Goal: Information Seeking & Learning: Learn about a topic

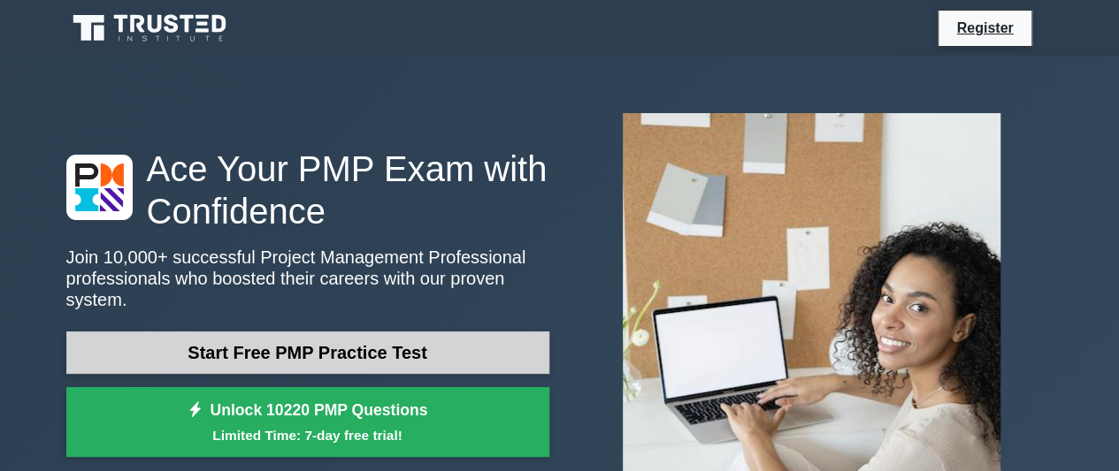
click at [512, 333] on link "Start Free PMP Practice Test" at bounding box center [307, 353] width 483 height 42
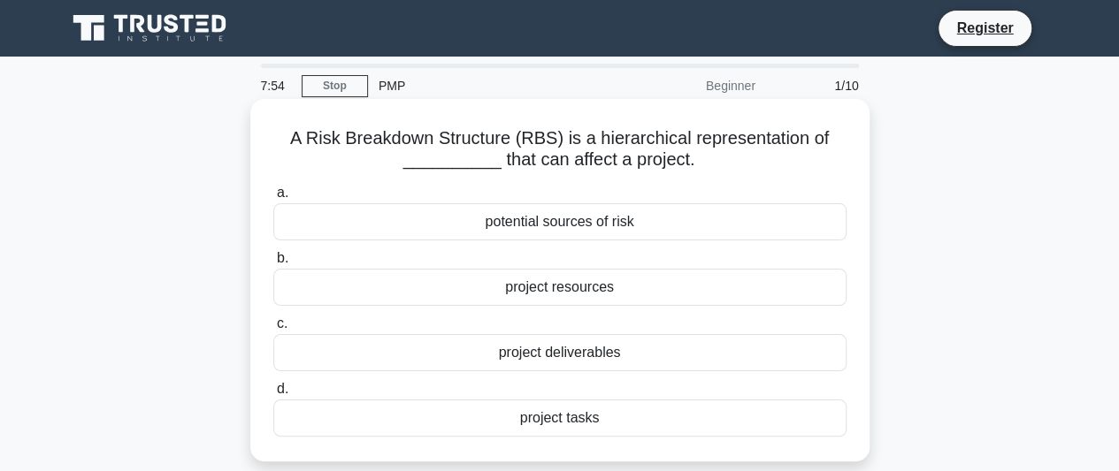
click at [654, 232] on div "potential sources of risk" at bounding box center [559, 221] width 573 height 37
click at [273, 199] on input "a. potential sources of risk" at bounding box center [273, 193] width 0 height 11
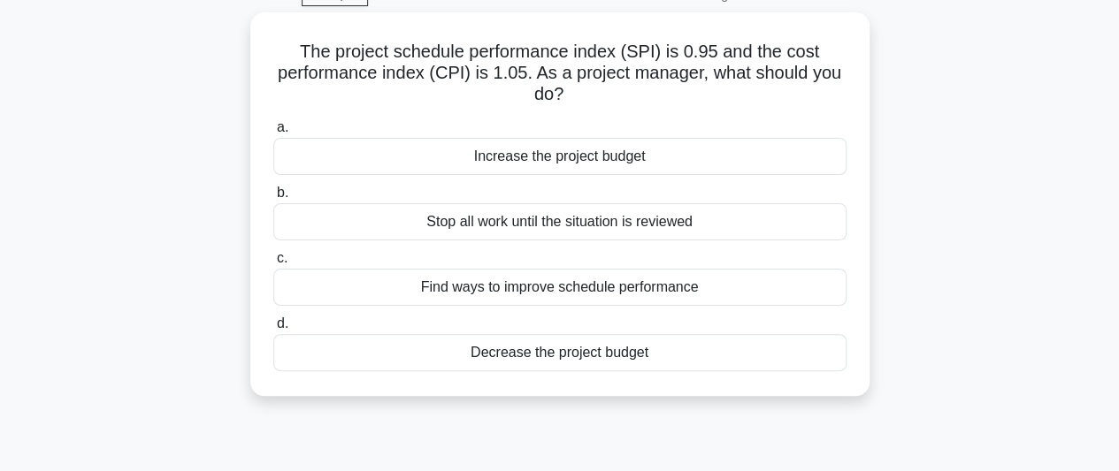
scroll to position [95, 0]
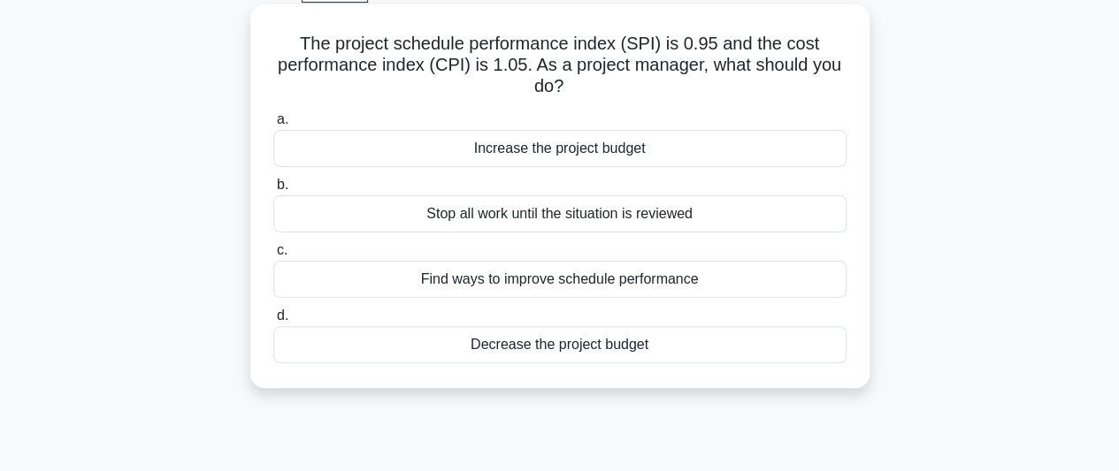
click at [662, 287] on div "Find ways to improve schedule performance" at bounding box center [559, 279] width 573 height 37
click at [273, 257] on input "c. Find ways to improve schedule performance" at bounding box center [273, 250] width 0 height 11
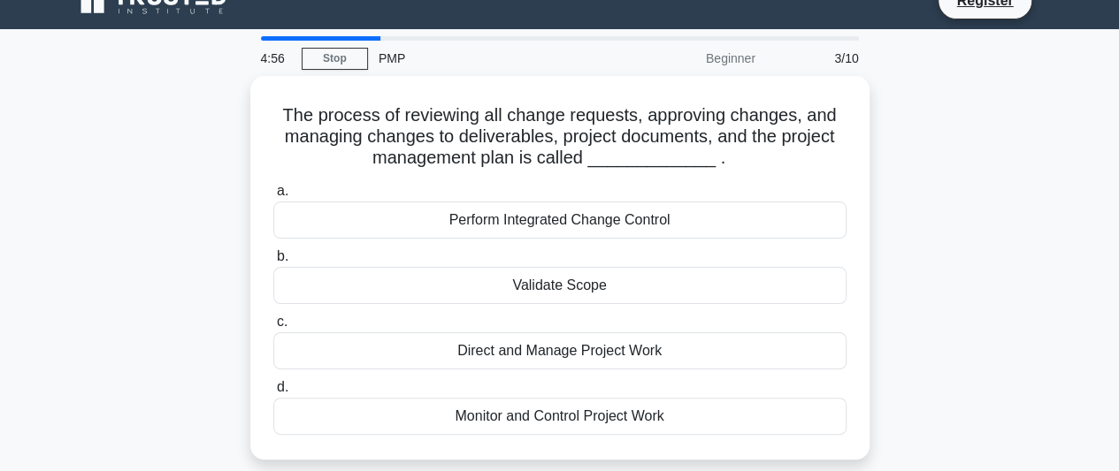
scroll to position [27, 0]
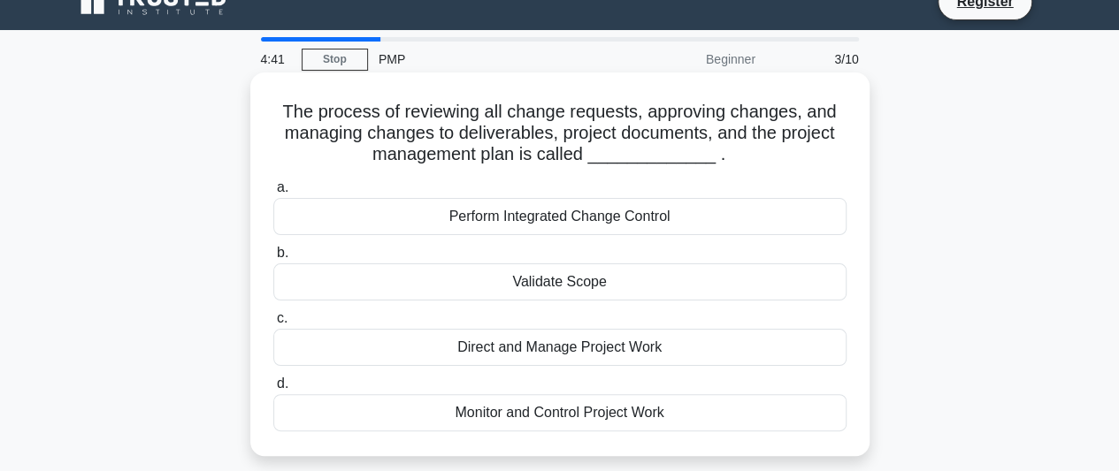
click at [619, 419] on div "Monitor and Control Project Work" at bounding box center [559, 412] width 573 height 37
click at [273, 390] on input "d. Monitor and Control Project Work" at bounding box center [273, 384] width 0 height 11
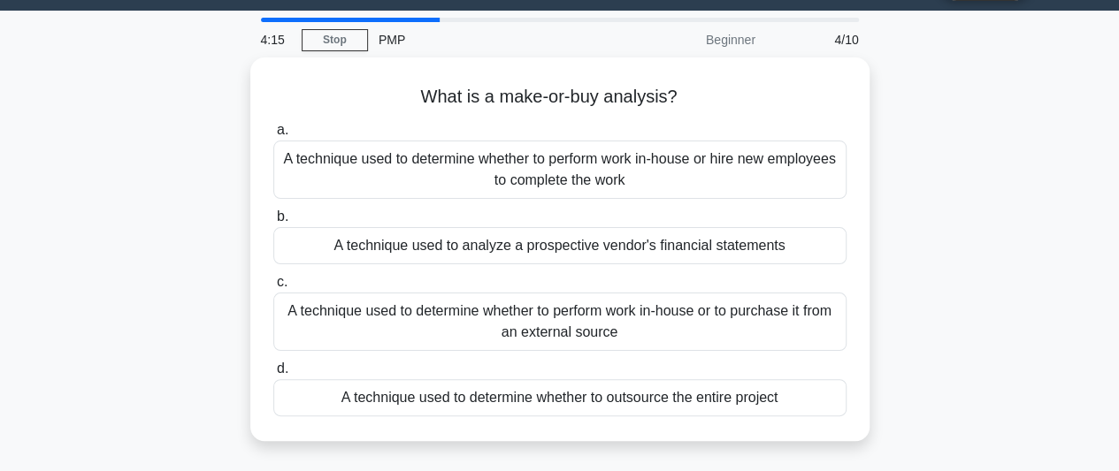
scroll to position [42, 0]
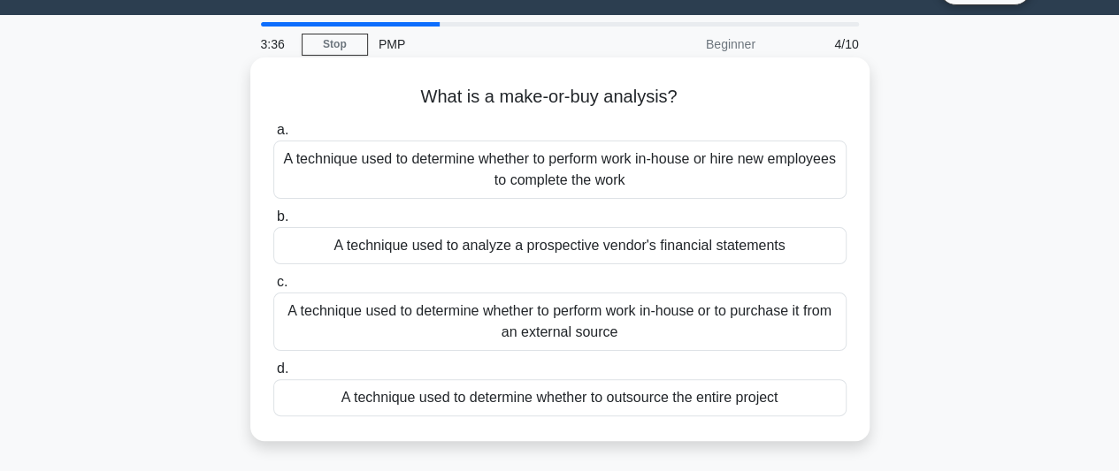
click at [670, 330] on div "A technique used to determine whether to perform work in-house or to purchase i…" at bounding box center [559, 322] width 573 height 58
click at [273, 288] on input "c. A technique used to determine whether to perform work in-house or to purchas…" at bounding box center [273, 282] width 0 height 11
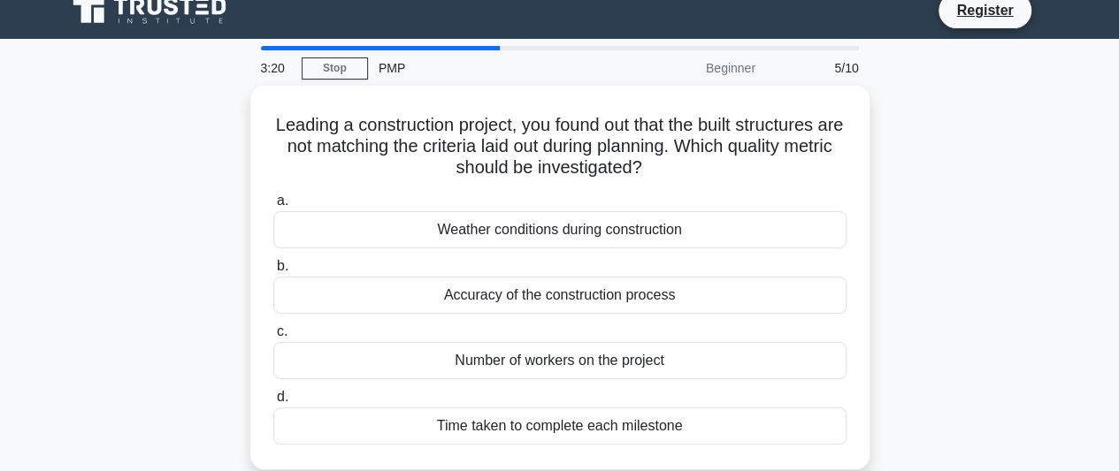
scroll to position [18, 0]
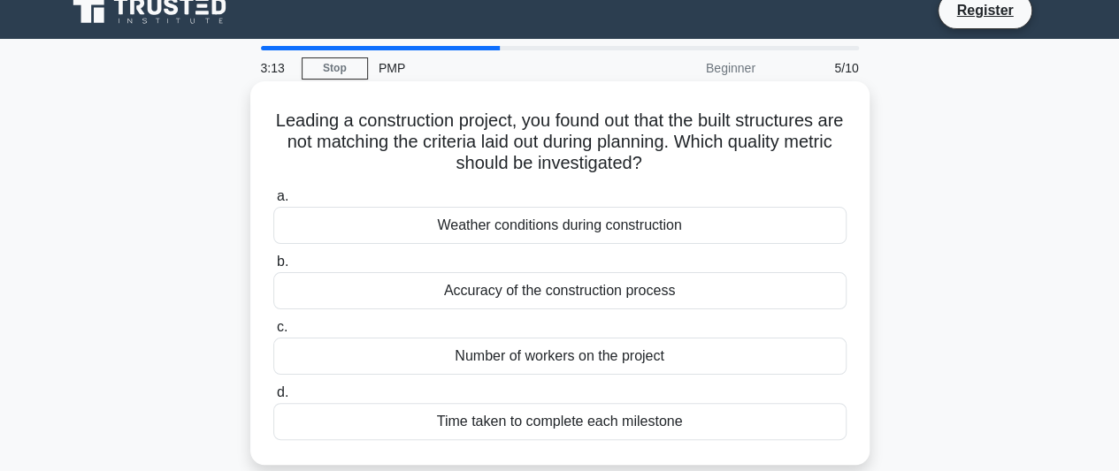
click at [701, 367] on div "Number of workers on the project" at bounding box center [559, 356] width 573 height 37
click at [273, 333] on input "c. Number of workers on the project" at bounding box center [273, 327] width 0 height 11
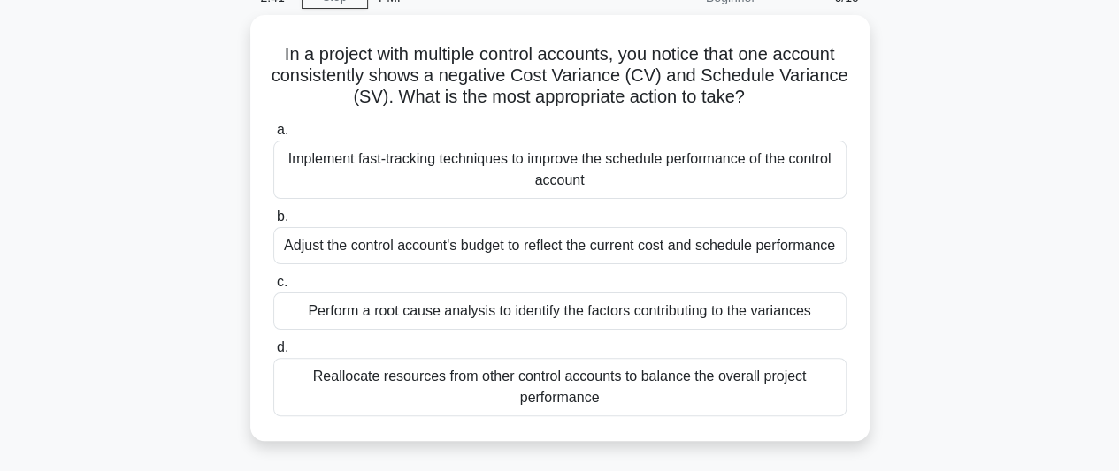
scroll to position [89, 0]
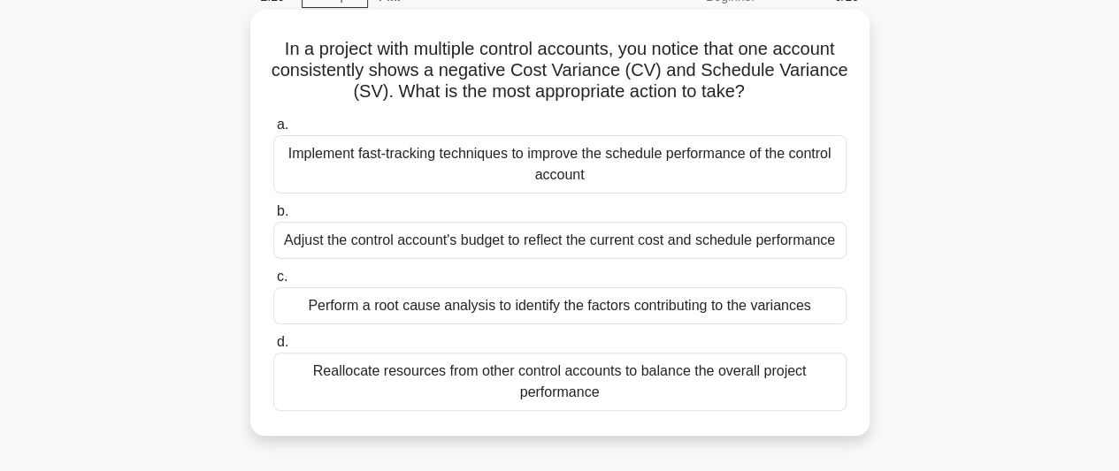
click at [747, 304] on div "Perform a root cause analysis to identify the factors contributing to the varia…" at bounding box center [559, 305] width 573 height 37
click at [273, 283] on input "c. Perform a root cause analysis to identify the factors contributing to the va…" at bounding box center [273, 277] width 0 height 11
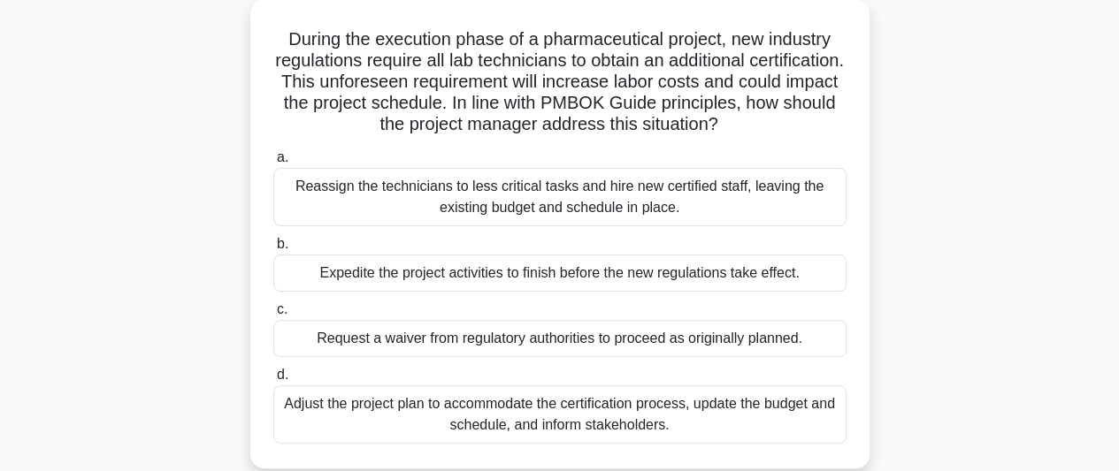
scroll to position [104, 0]
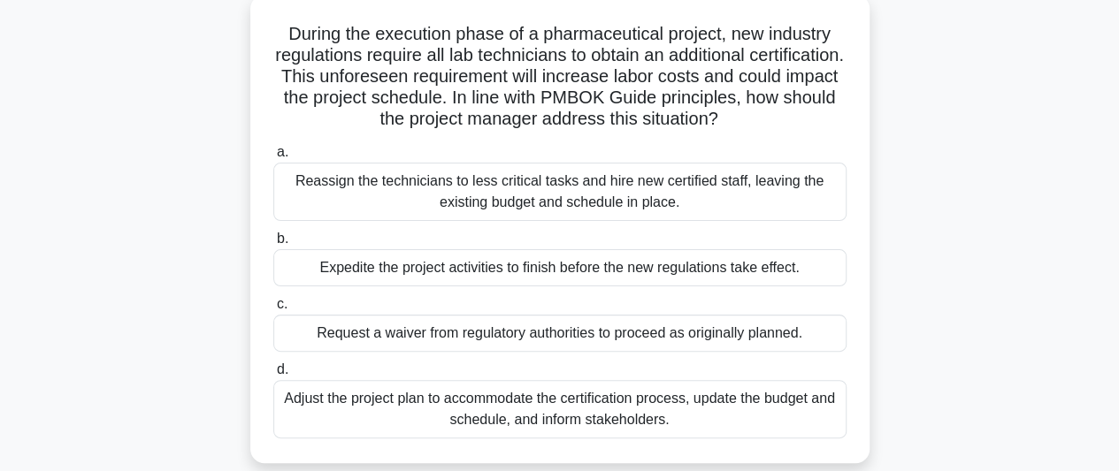
click at [734, 423] on div "Adjust the project plan to accommodate the certification process, update the bu…" at bounding box center [559, 409] width 573 height 58
click at [273, 376] on input "d. Adjust the project plan to accommodate the certification process, update the…" at bounding box center [273, 369] width 0 height 11
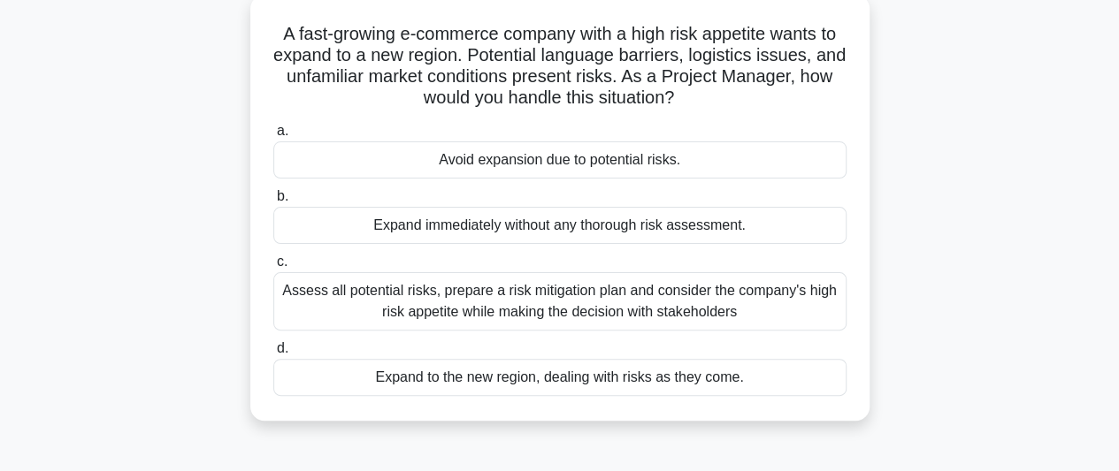
click at [766, 310] on div "Assess all potential risks, prepare a risk mitigation plan and consider the com…" at bounding box center [559, 301] width 573 height 58
click at [273, 268] on input "c. Assess all potential risks, prepare a risk mitigation plan and consider the …" at bounding box center [273, 262] width 0 height 11
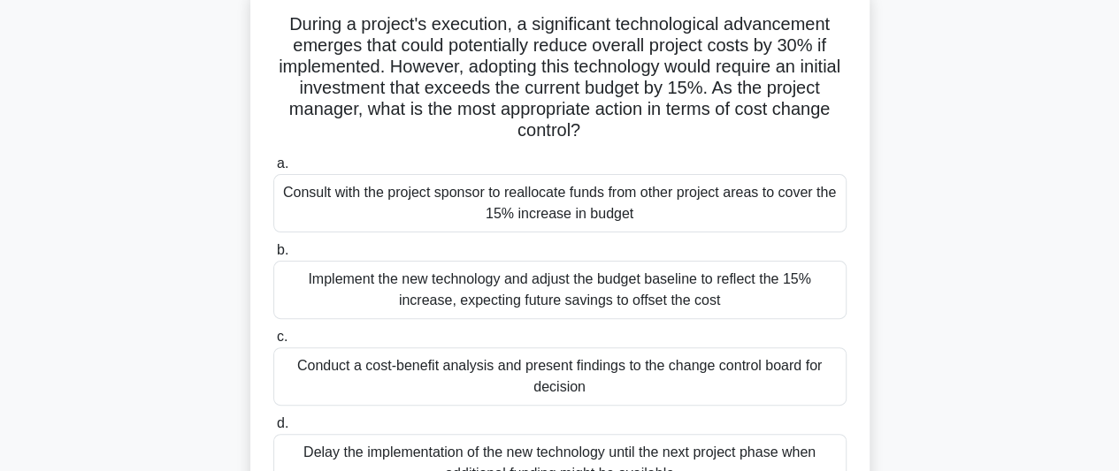
scroll to position [134, 0]
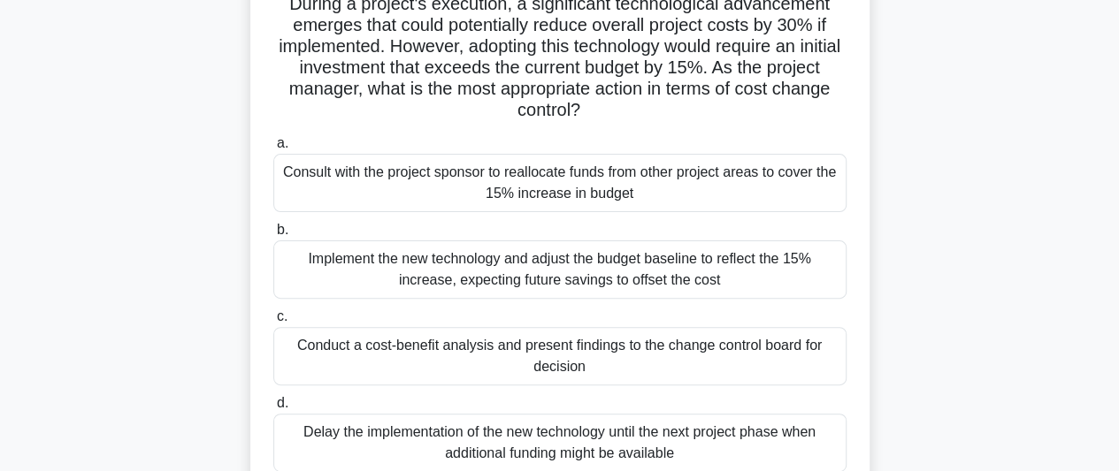
click at [767, 269] on div "Implement the new technology and adjust the budget baseline to reflect the 15% …" at bounding box center [559, 270] width 573 height 58
click at [273, 236] on input "b. Implement the new technology and adjust the budget baseline to reflect the 1…" at bounding box center [273, 230] width 0 height 11
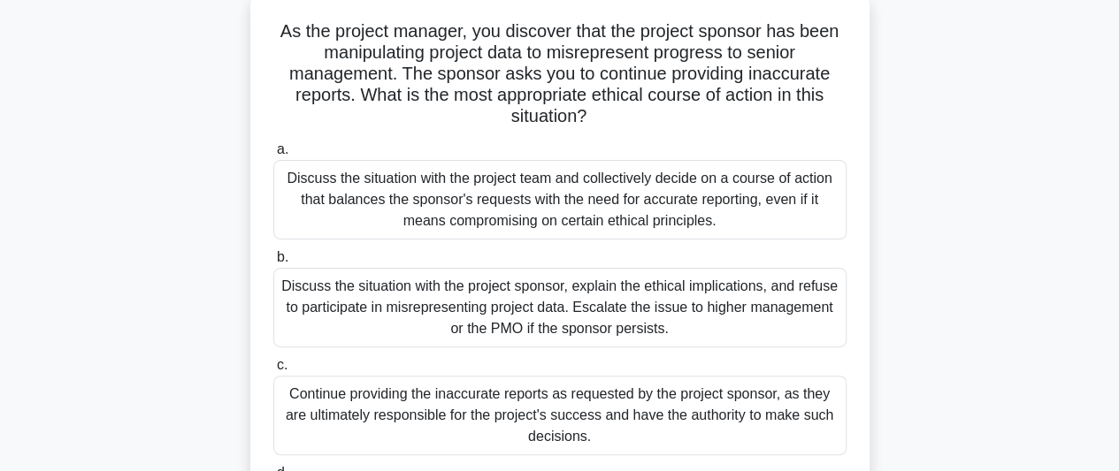
scroll to position [113, 0]
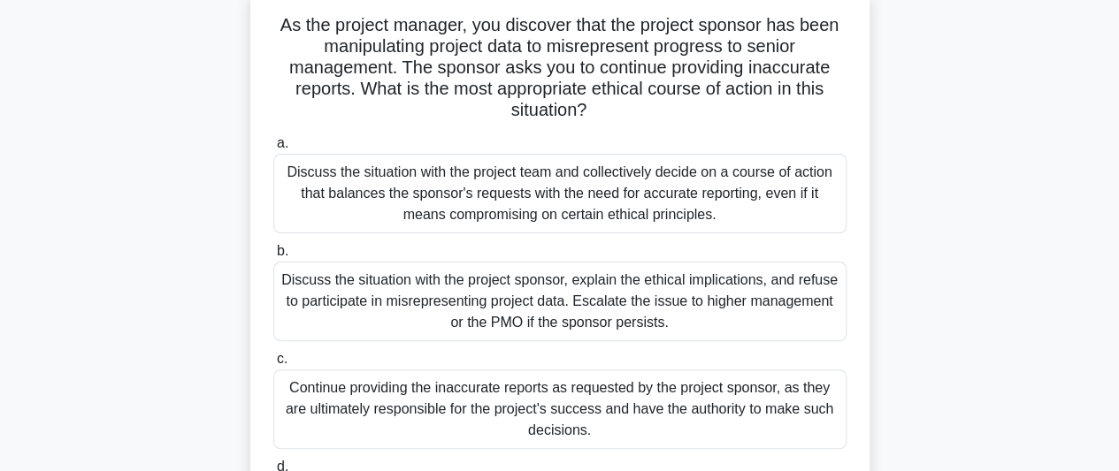
click at [739, 331] on div "Discuss the situation with the project sponsor, explain the ethical implication…" at bounding box center [559, 302] width 573 height 80
click at [273, 257] on input "b. Discuss the situation with the project sponsor, explain the ethical implicat…" at bounding box center [273, 251] width 0 height 11
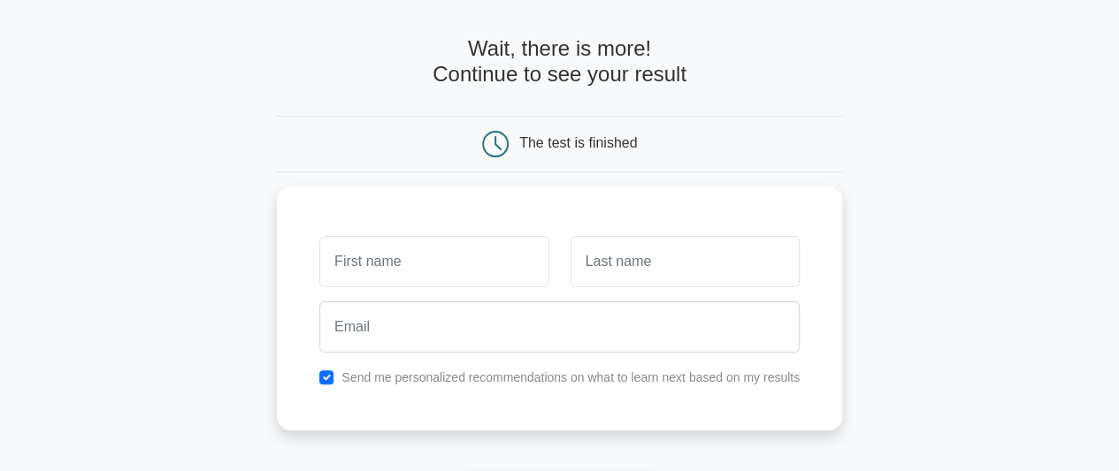
scroll to position [54, 0]
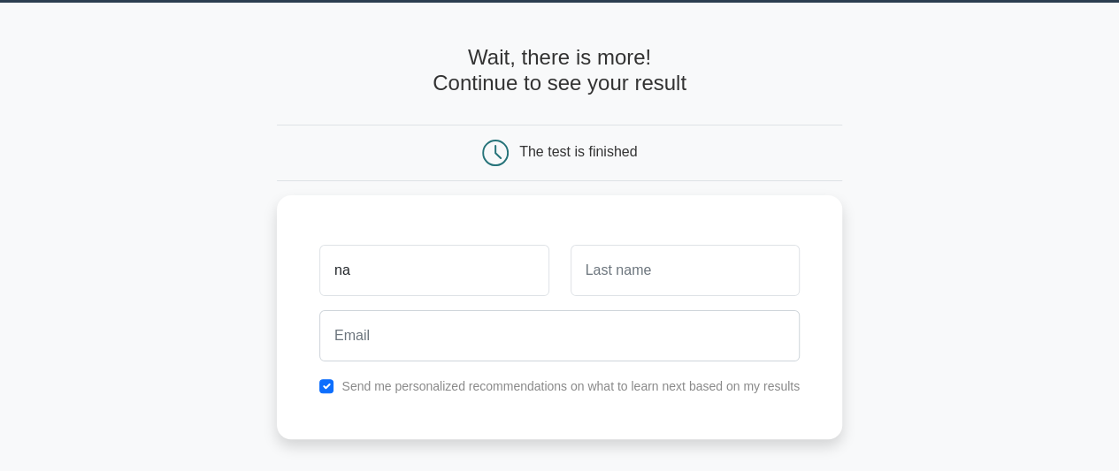
type input "n"
type input "N"
type input "C"
type input "Nanfuka"
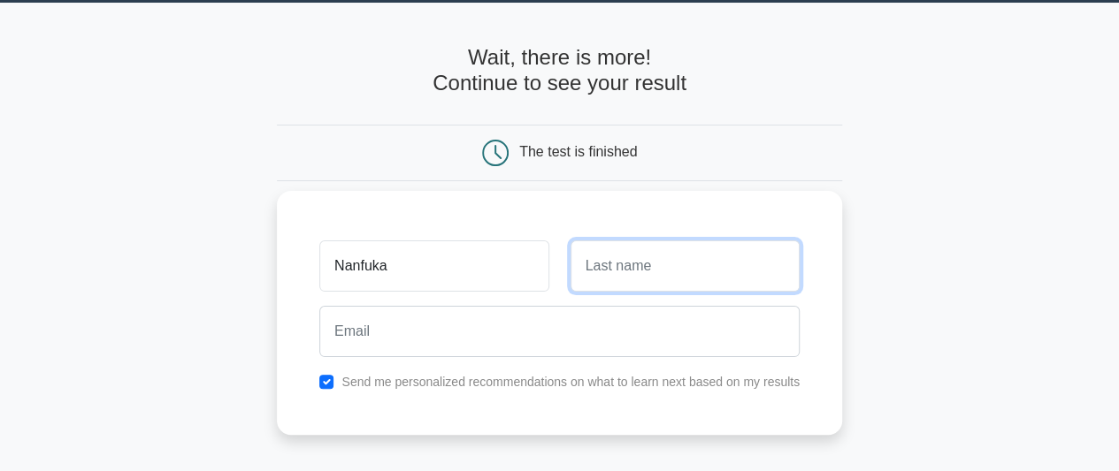
click at [708, 280] on input "text" at bounding box center [685, 266] width 229 height 51
type input "joy"
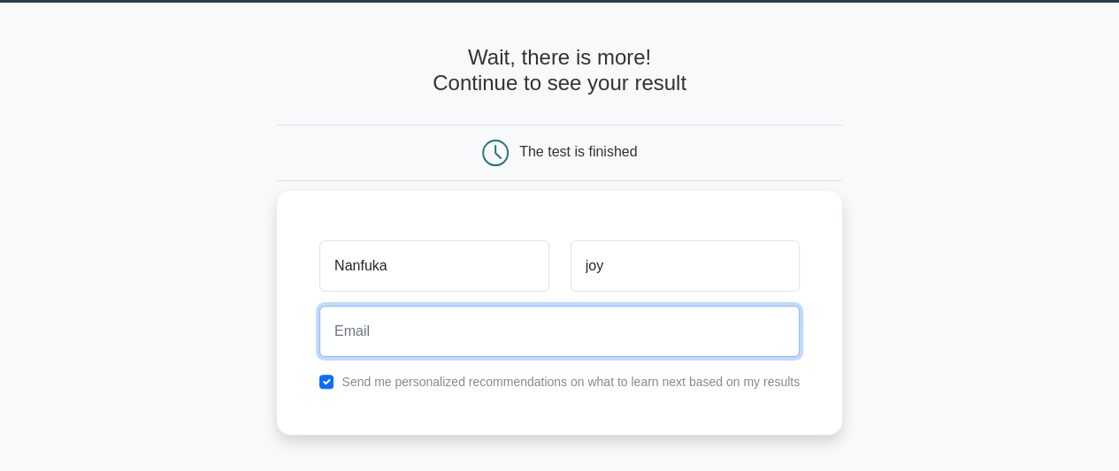
click at [695, 336] on input "email" at bounding box center [559, 331] width 480 height 51
type input "m"
type input "nanfukajoy@gmail.com"
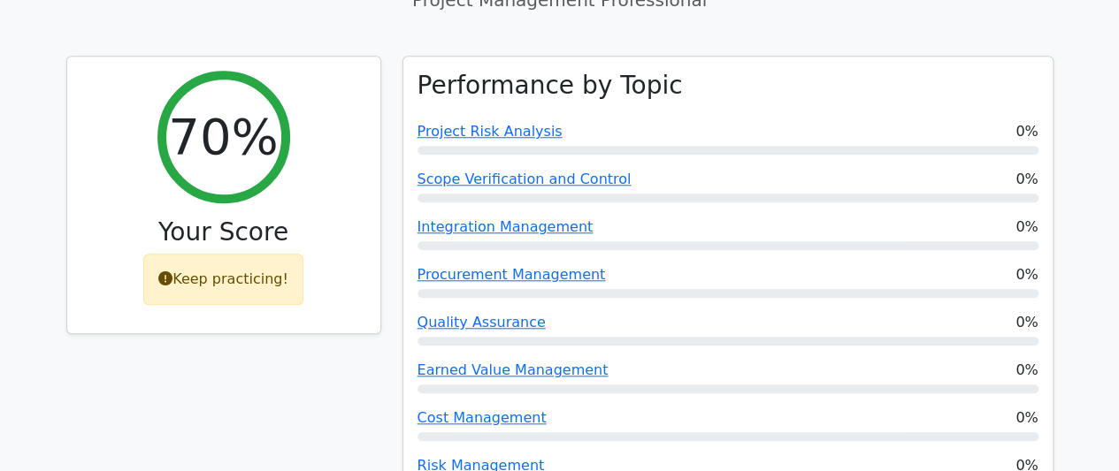
scroll to position [733, 0]
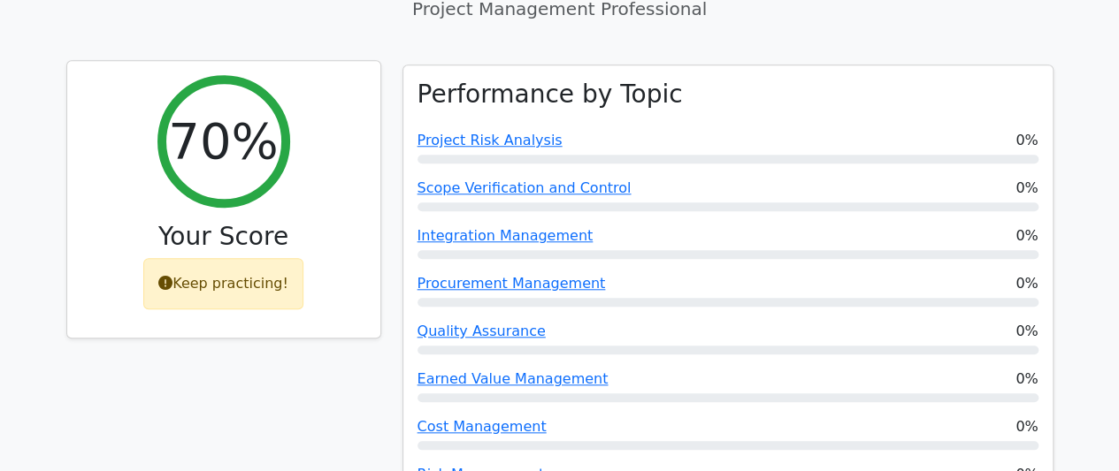
click at [244, 258] on div "Keep practicing!" at bounding box center [223, 283] width 160 height 51
click at [250, 258] on div "Keep practicing!" at bounding box center [223, 283] width 160 height 51
click at [225, 111] on h2 "70%" at bounding box center [223, 140] width 110 height 59
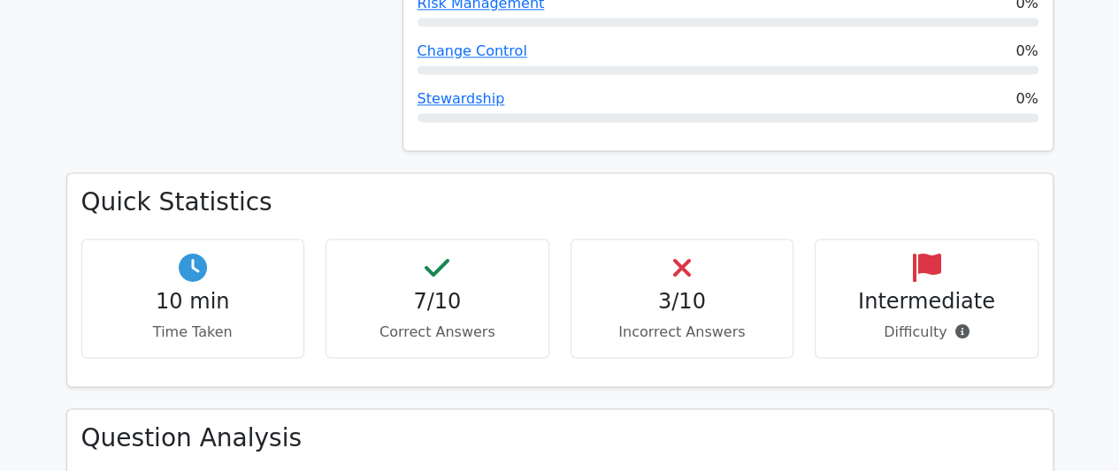
scroll to position [1204, 0]
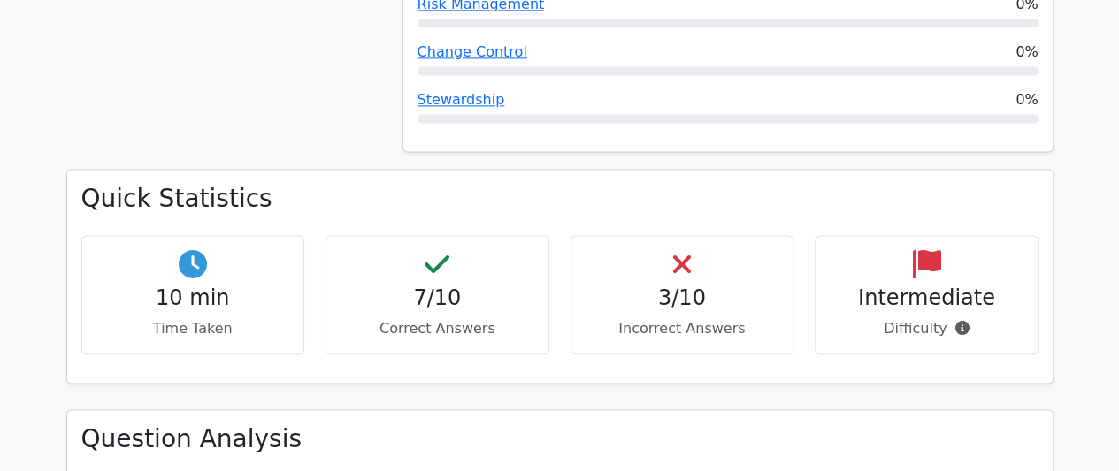
click at [677, 250] on icon at bounding box center [682, 264] width 18 height 28
click at [949, 320] on span at bounding box center [957, 328] width 22 height 17
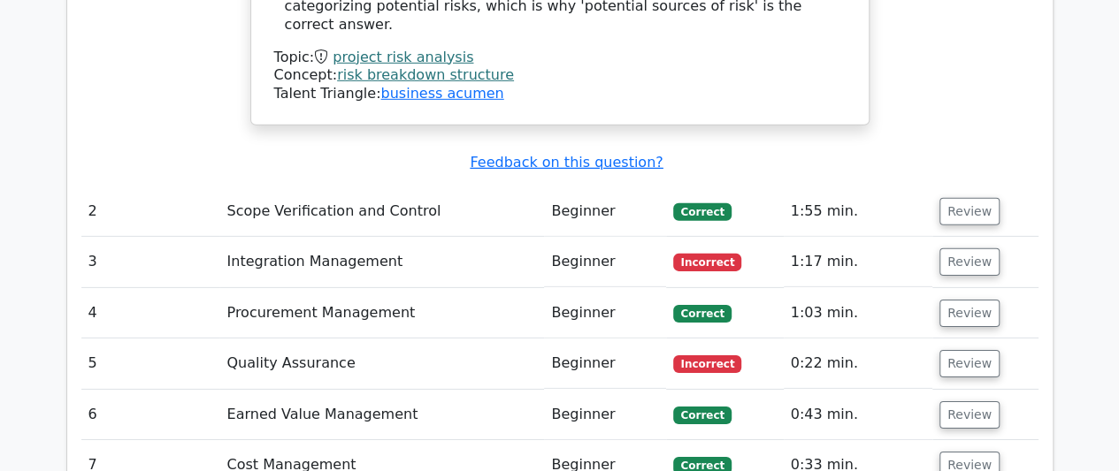
scroll to position [2672, 0]
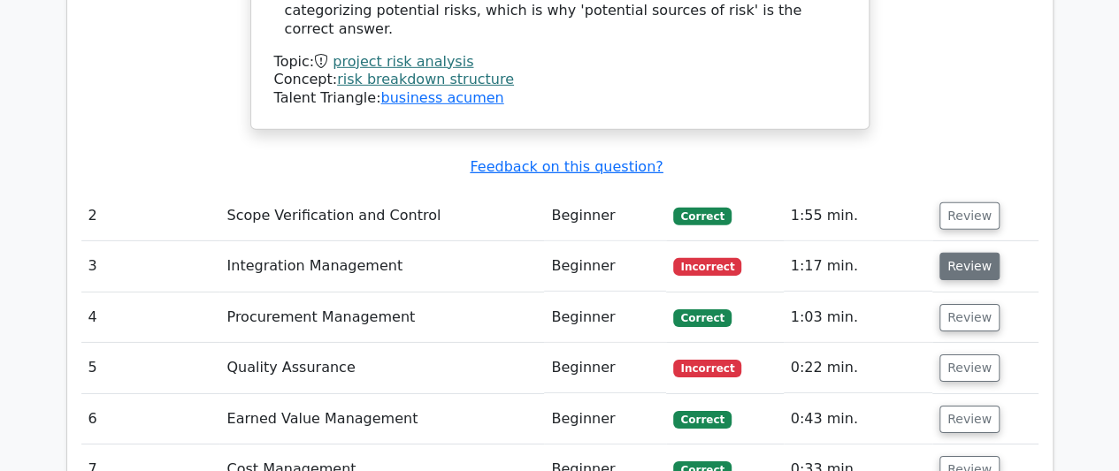
click at [960, 253] on button "Review" at bounding box center [969, 266] width 60 height 27
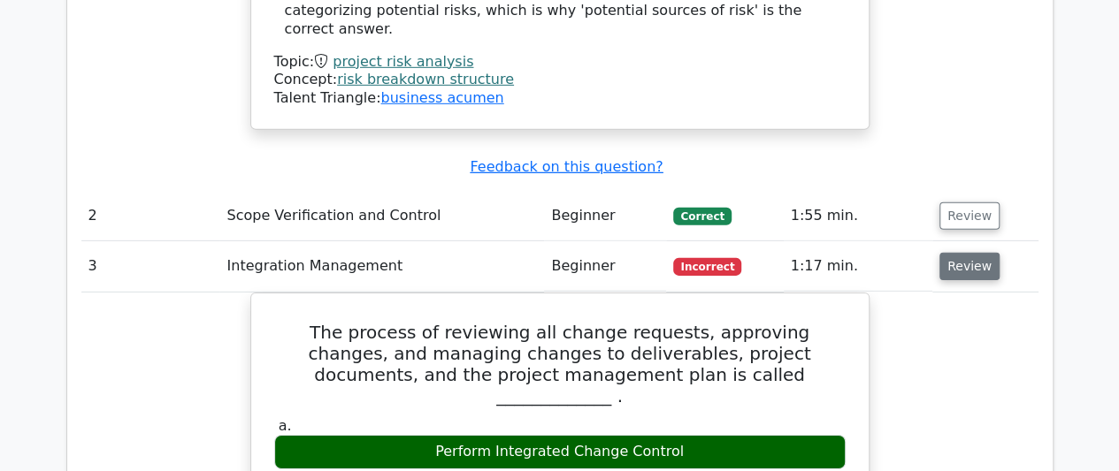
click at [968, 253] on button "Review" at bounding box center [969, 266] width 60 height 27
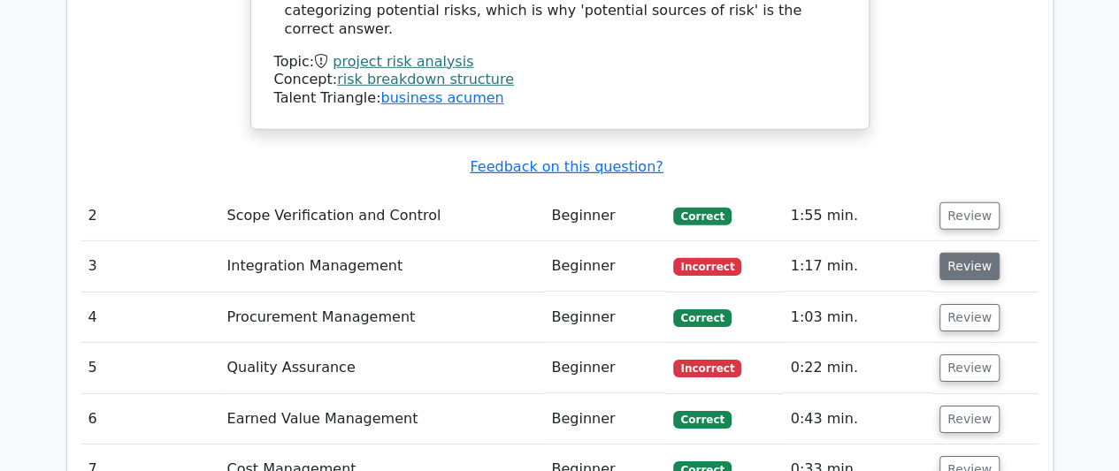
click at [975, 253] on button "Review" at bounding box center [969, 266] width 60 height 27
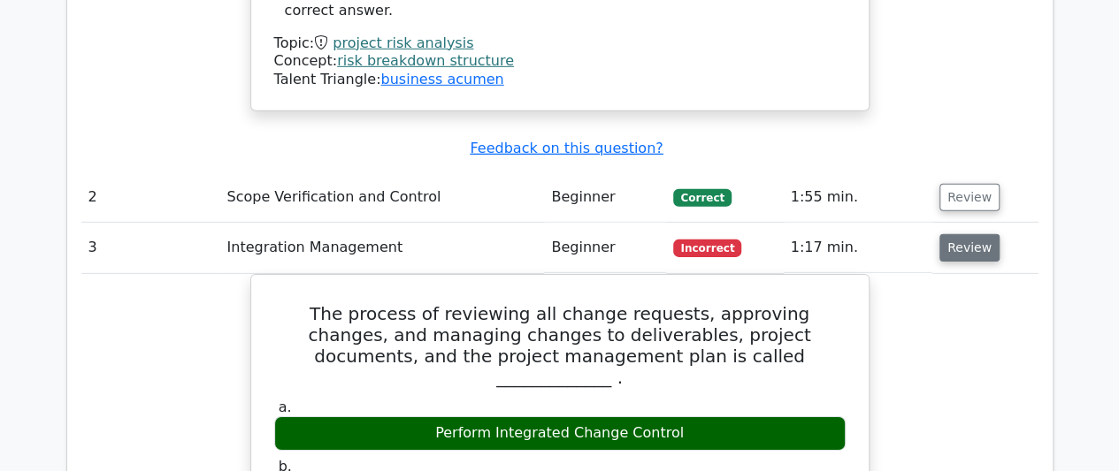
scroll to position [2686, 0]
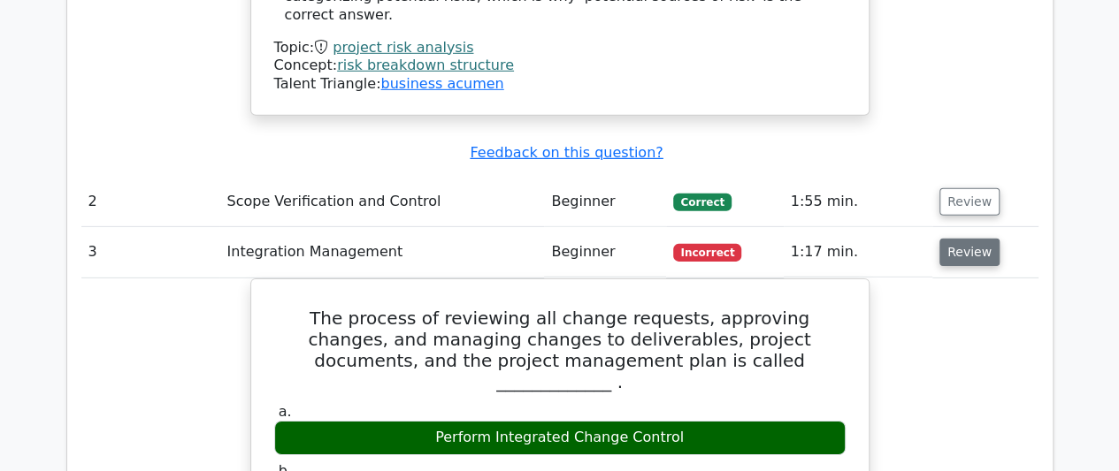
click at [954, 239] on button "Review" at bounding box center [969, 252] width 60 height 27
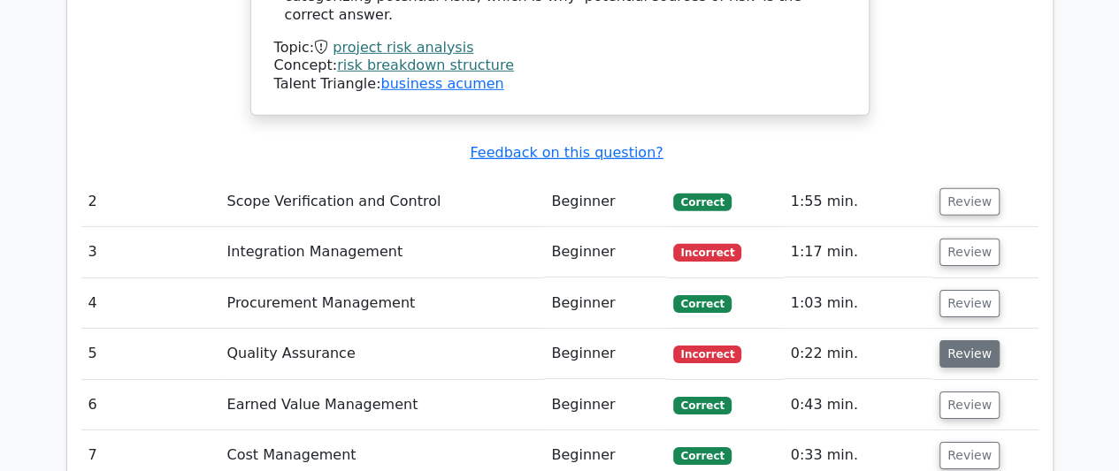
click at [960, 341] on button "Review" at bounding box center [969, 354] width 60 height 27
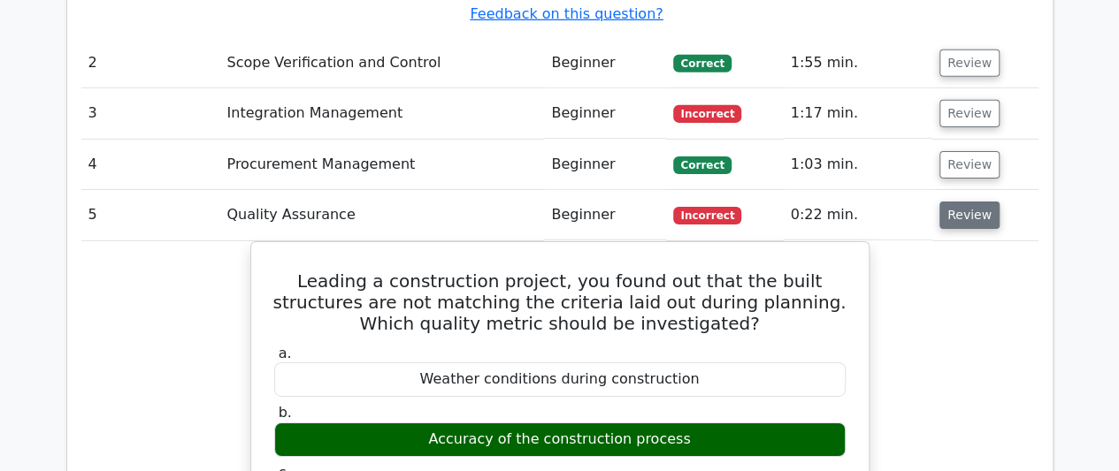
scroll to position [2828, 0]
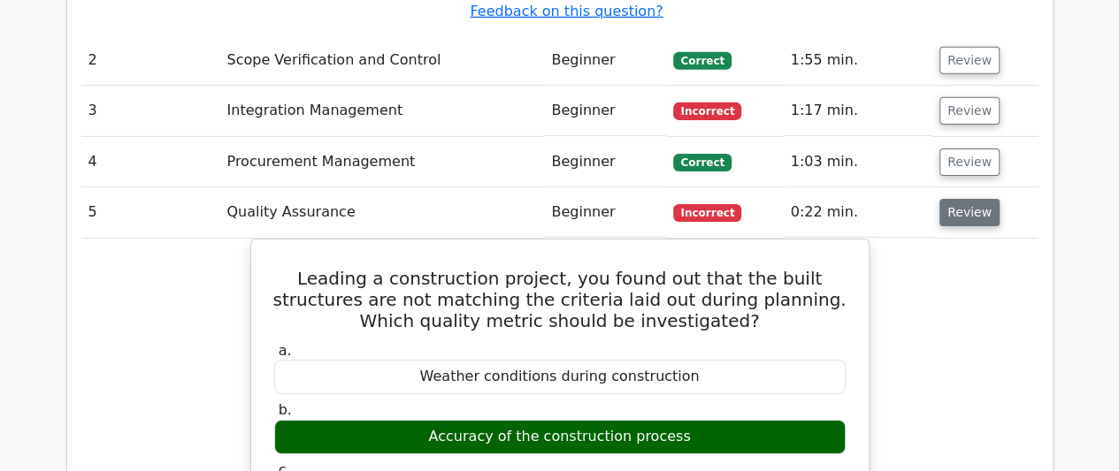
click at [973, 199] on button "Review" at bounding box center [969, 212] width 60 height 27
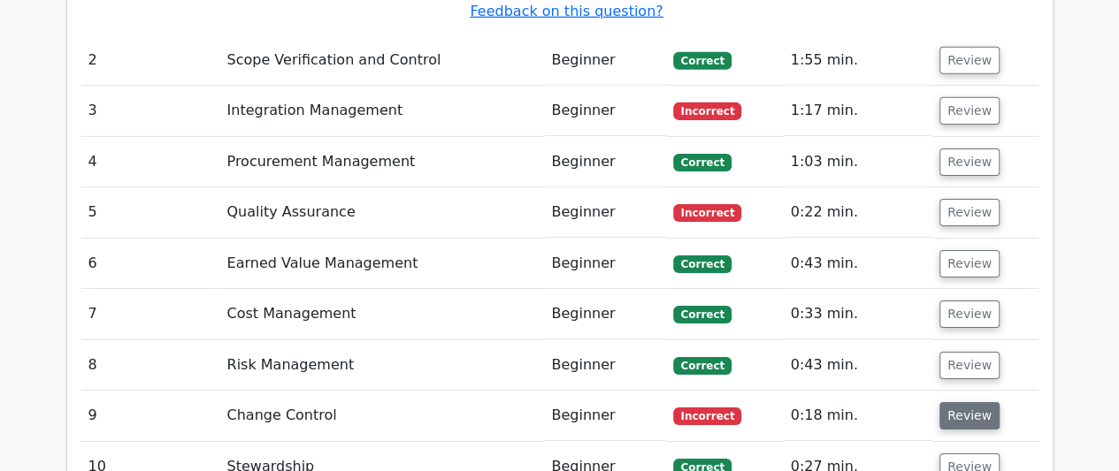
click at [961, 402] on button "Review" at bounding box center [969, 415] width 60 height 27
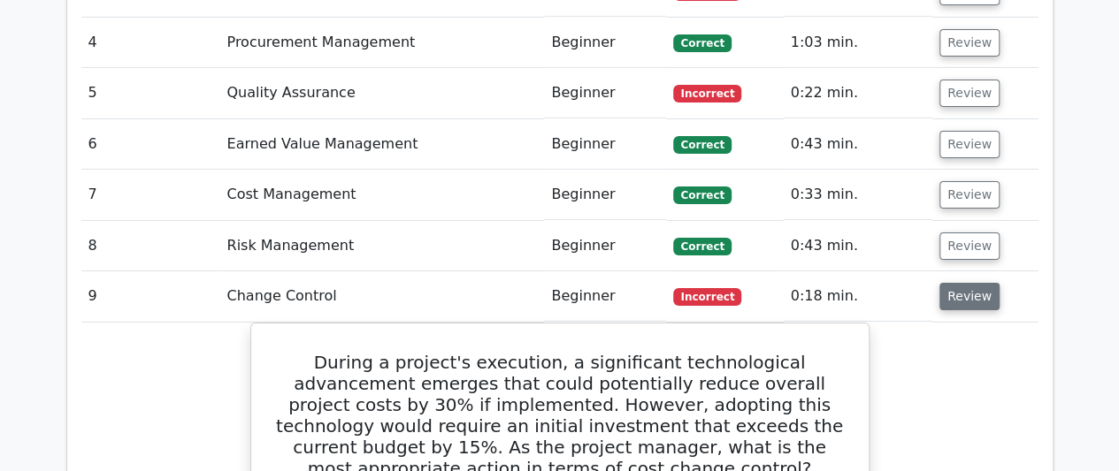
scroll to position [2941, 0]
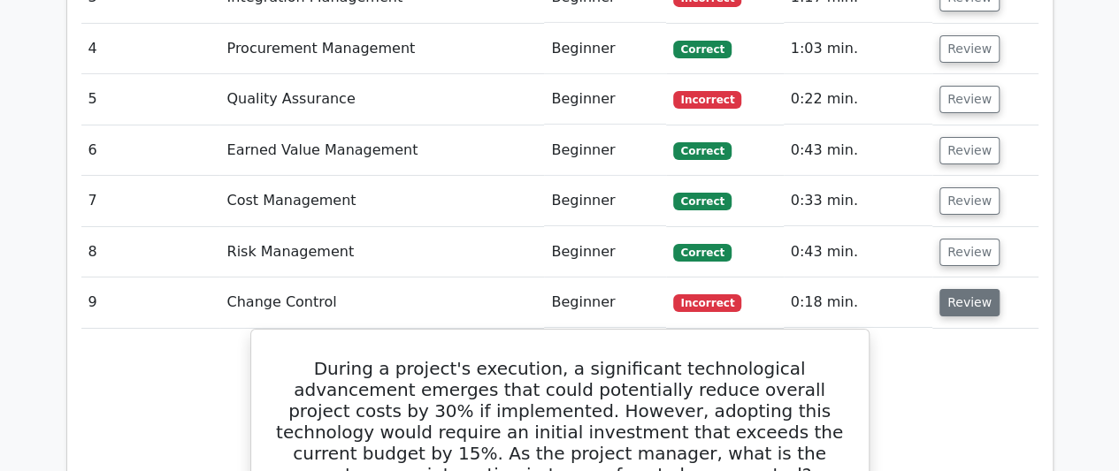
click at [968, 289] on button "Review" at bounding box center [969, 302] width 60 height 27
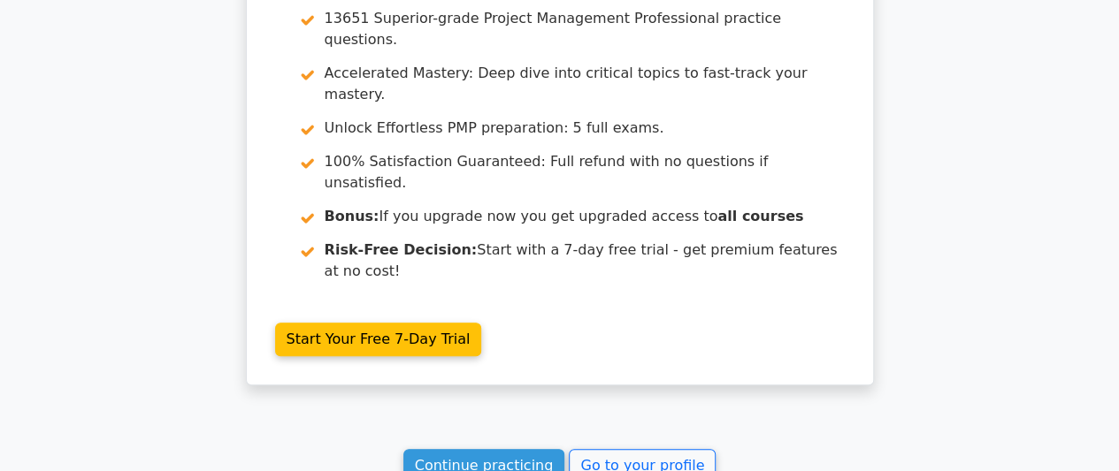
scroll to position [3547, 0]
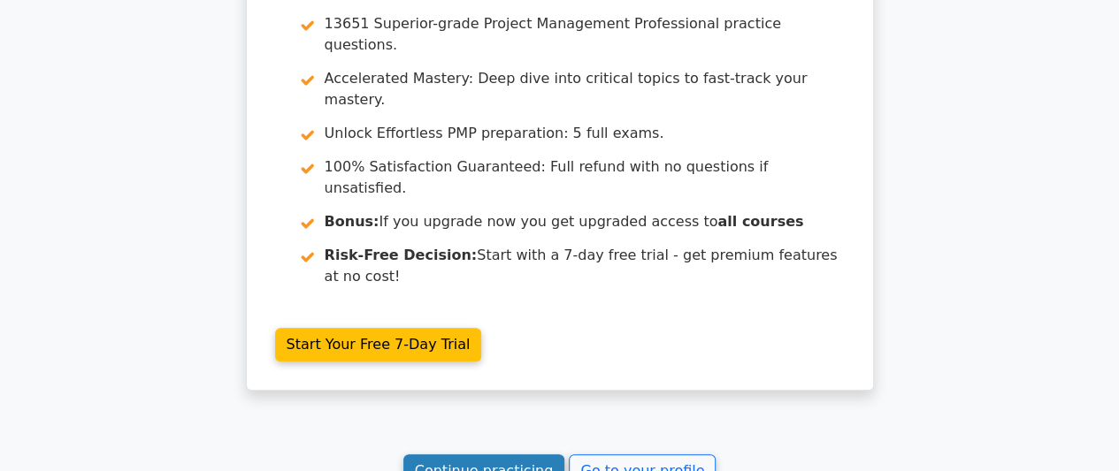
click at [526, 455] on link "Continue practicing" at bounding box center [484, 472] width 162 height 34
click at [515, 455] on link "Continue practicing" at bounding box center [484, 472] width 162 height 34
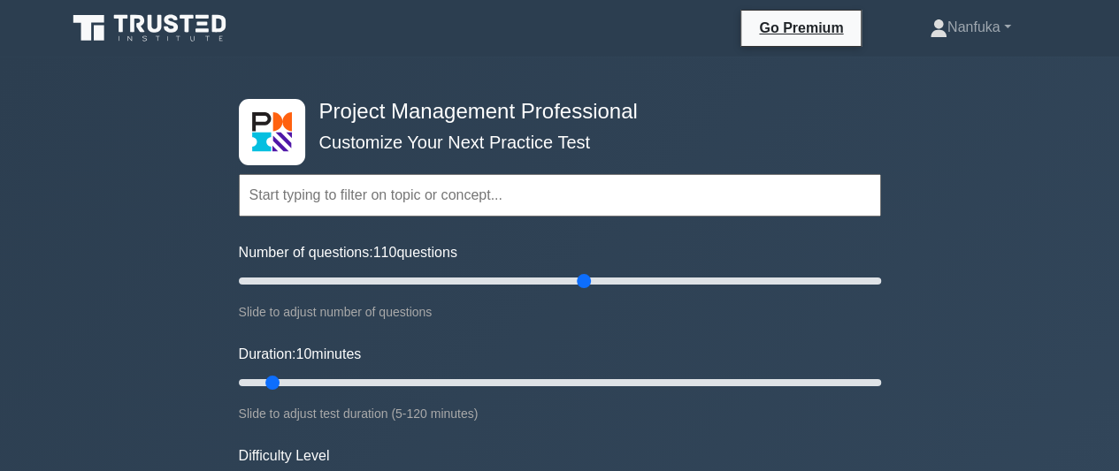
type input "110"
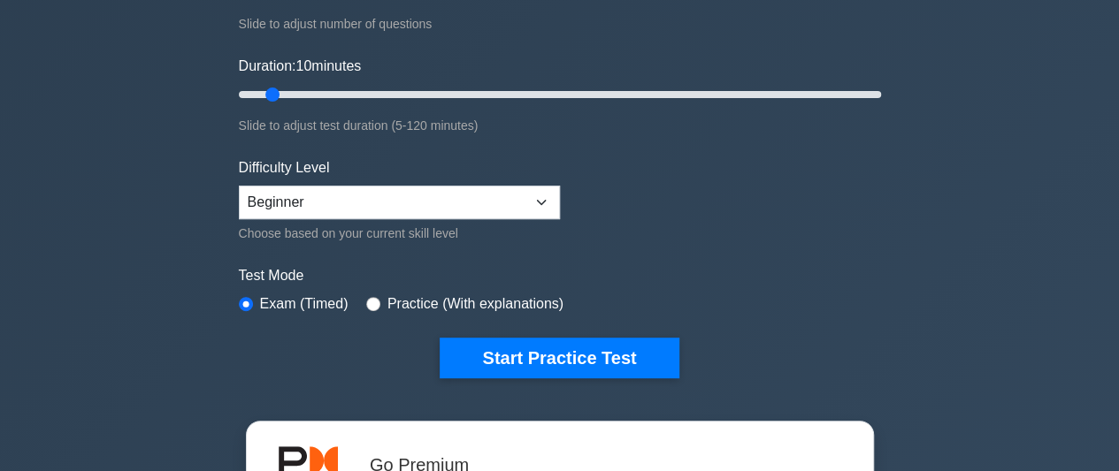
scroll to position [295, 0]
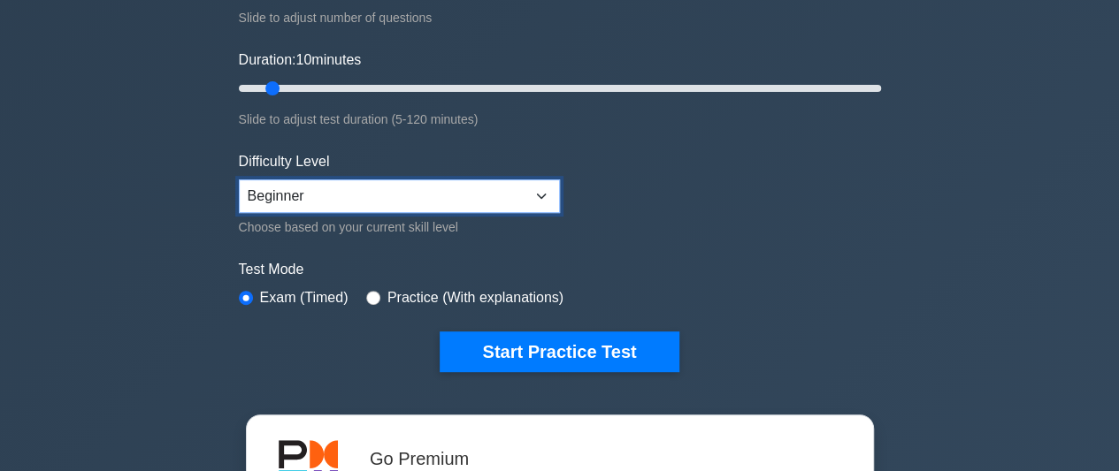
click at [545, 189] on select "Beginner Intermediate Expert" at bounding box center [399, 197] width 321 height 34
click at [640, 226] on form "Topics Scope Management Time Management Cost Management Quality Management Risk…" at bounding box center [560, 99] width 642 height 547
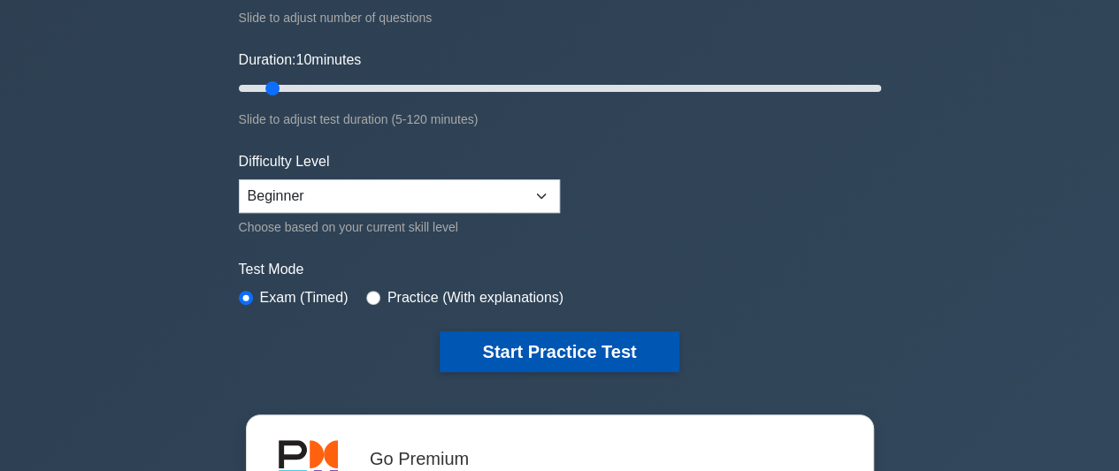
click at [637, 347] on button "Start Practice Test" at bounding box center [559, 352] width 239 height 41
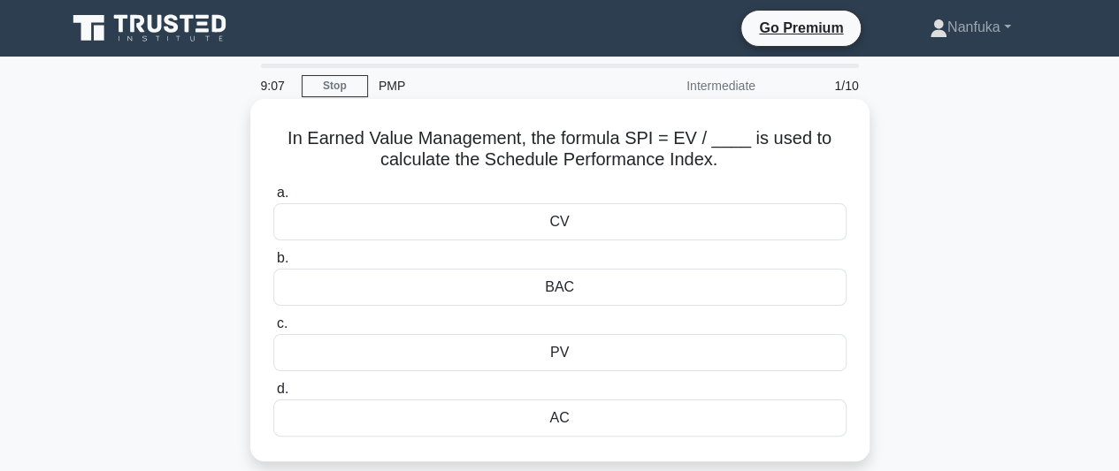
click at [609, 367] on div "PV" at bounding box center [559, 352] width 573 height 37
click at [273, 330] on input "c. PV" at bounding box center [273, 323] width 0 height 11
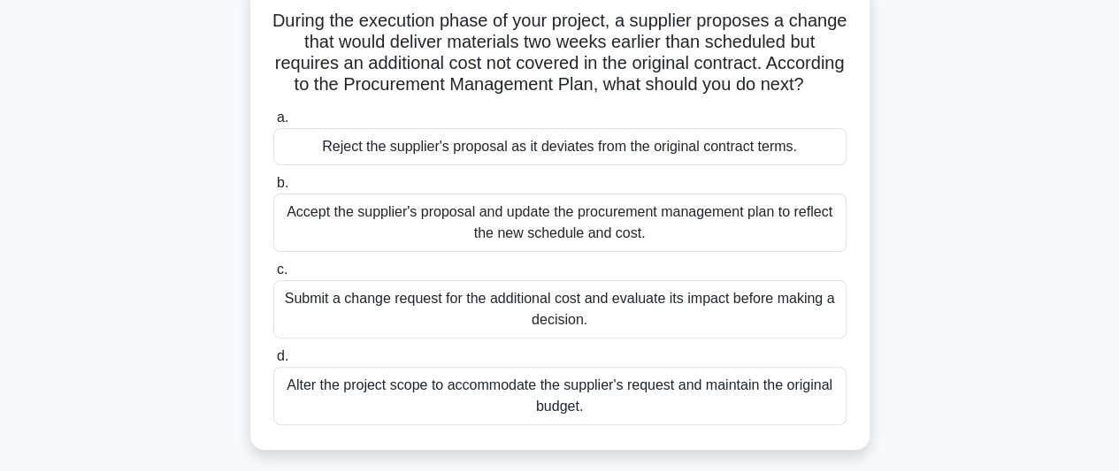
scroll to position [136, 0]
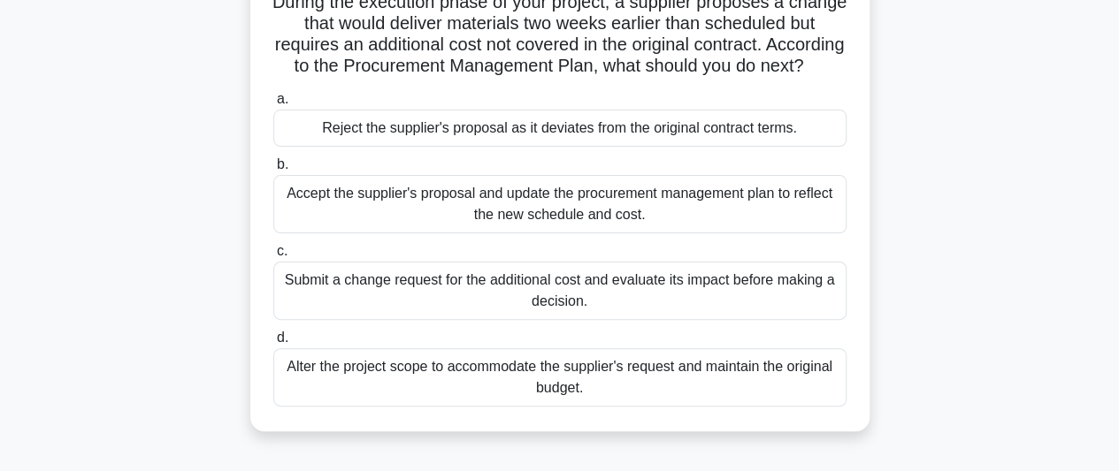
click at [704, 318] on div "Submit a change request for the additional cost and evaluate its impact before …" at bounding box center [559, 291] width 573 height 58
click at [273, 257] on input "c. Submit a change request for the additional cost and evaluate its impact befo…" at bounding box center [273, 251] width 0 height 11
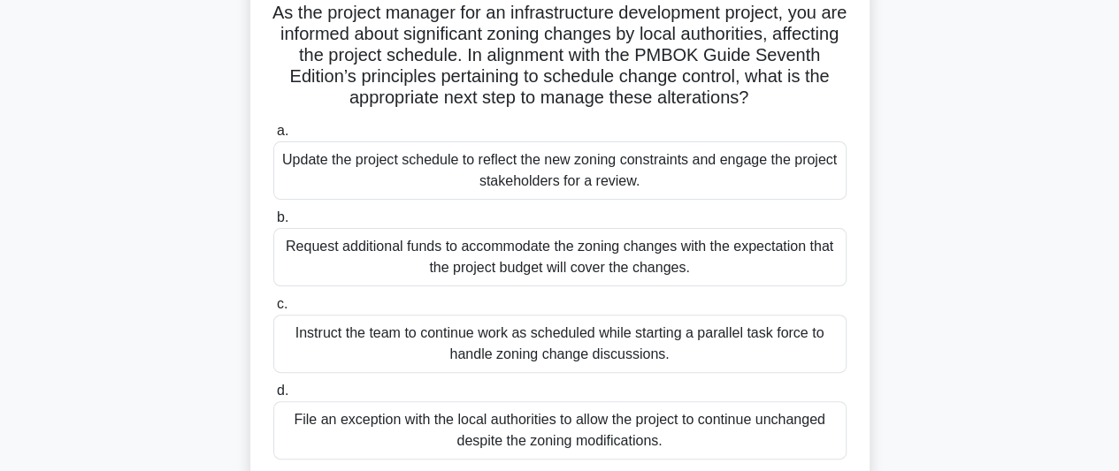
scroll to position [146, 0]
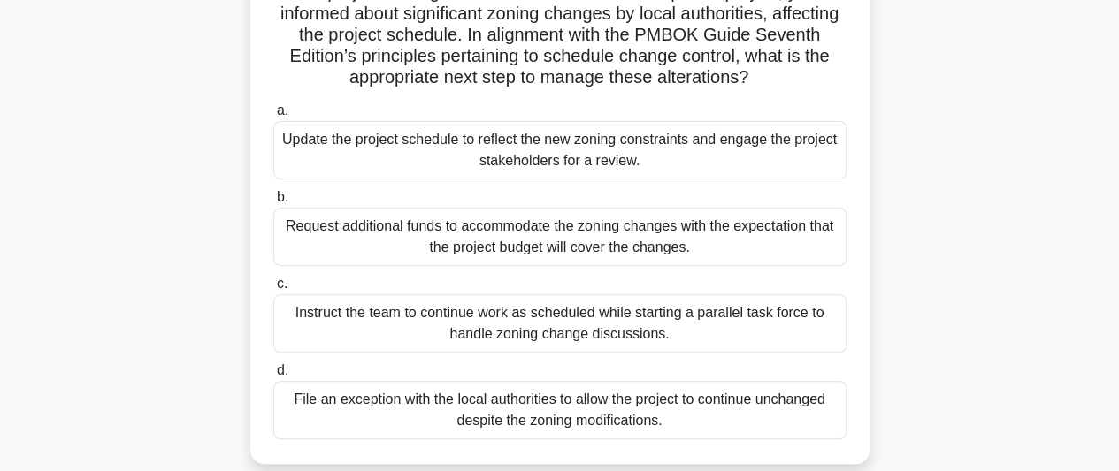
click at [791, 331] on div "Instruct the team to continue work as scheduled while starting a parallel task …" at bounding box center [559, 324] width 573 height 58
click at [273, 290] on input "c. Instruct the team to continue work as scheduled while starting a parallel ta…" at bounding box center [273, 284] width 0 height 11
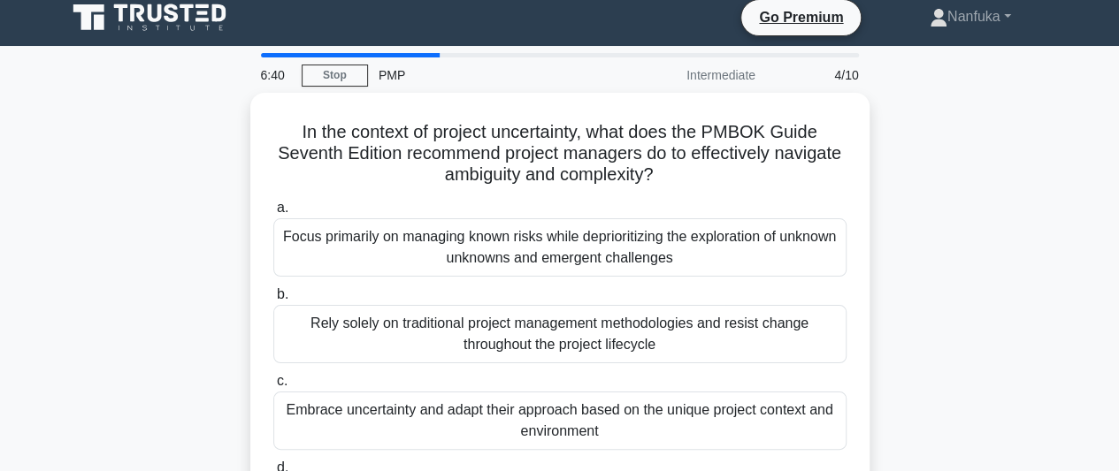
scroll to position [0, 0]
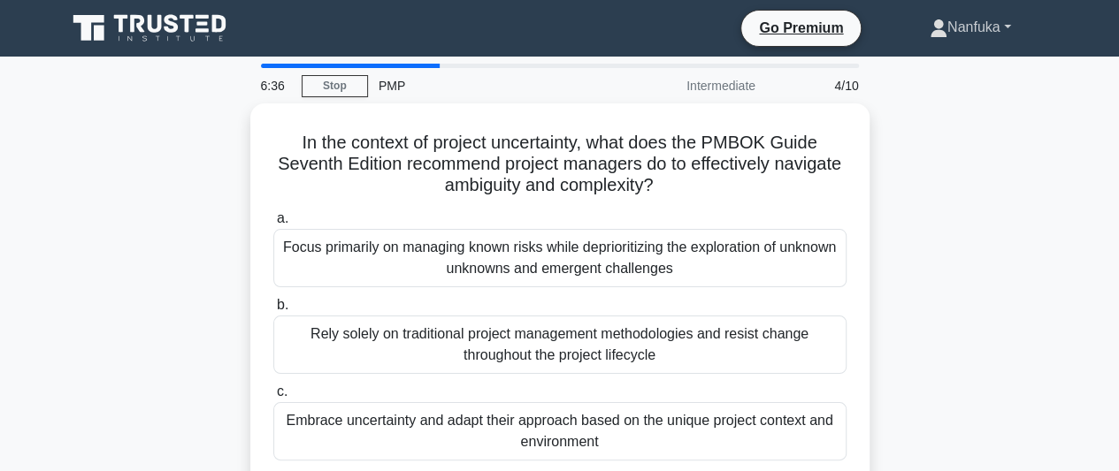
click at [1019, 20] on link "Nanfuka" at bounding box center [970, 27] width 166 height 35
click at [971, 142] on div "In the context of project uncertainty, what does the PMBOK Guide Seventh Editio…" at bounding box center [560, 348] width 1008 height 490
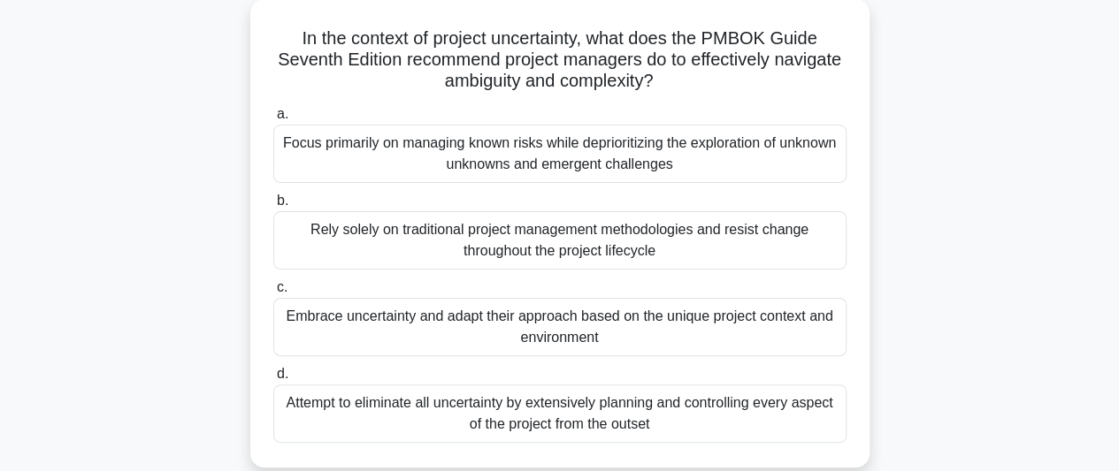
scroll to position [104, 0]
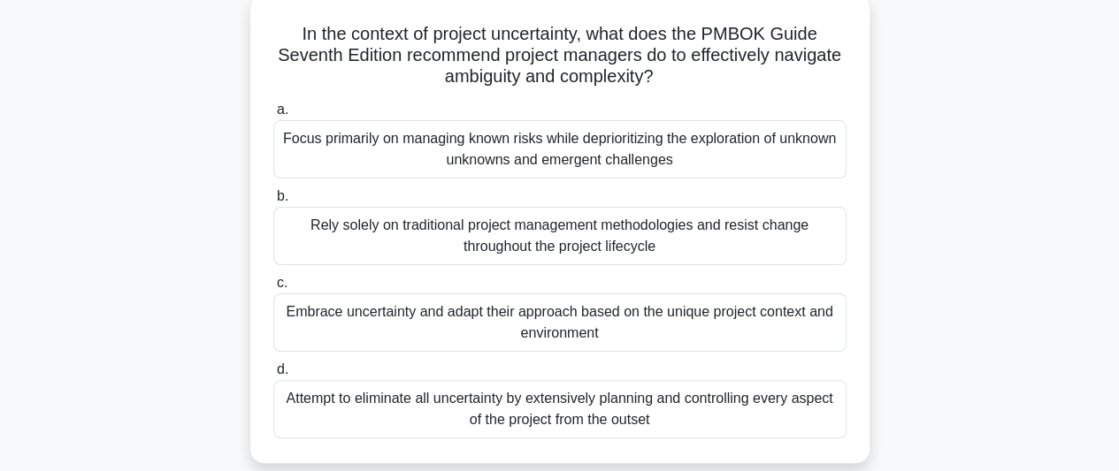
click at [327, 156] on div "Focus primarily on managing known risks while deprioritizing the exploration of…" at bounding box center [559, 149] width 573 height 58
click at [273, 116] on input "a. Focus primarily on managing known risks while deprioritizing the exploration…" at bounding box center [273, 109] width 0 height 11
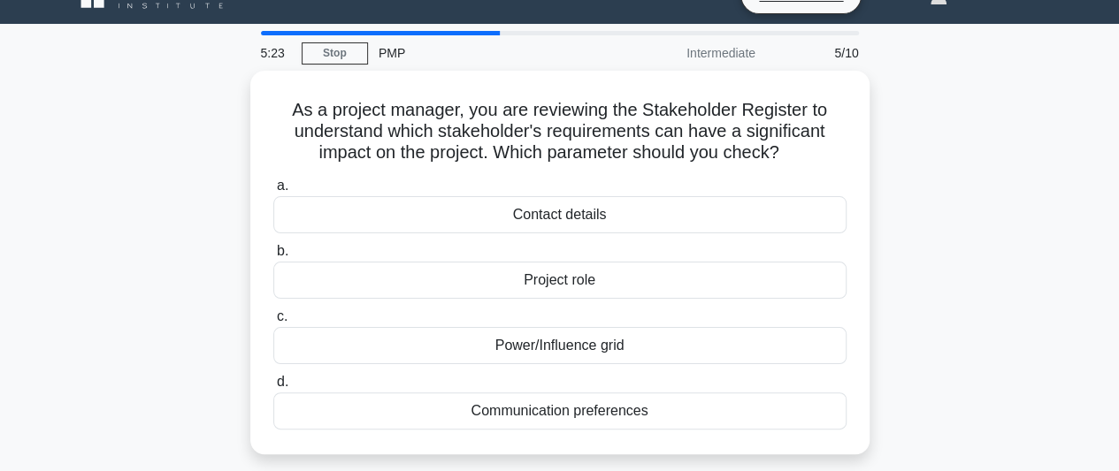
scroll to position [10, 0]
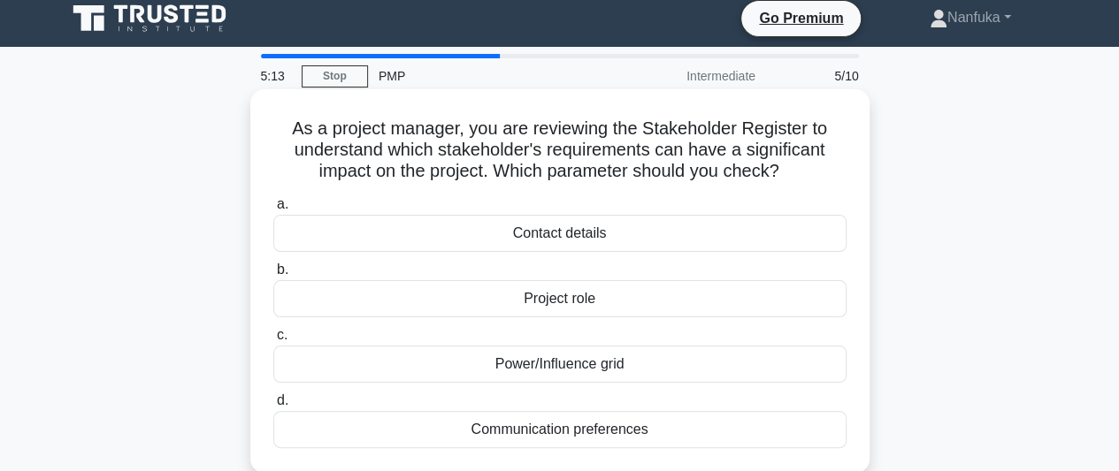
click at [301, 425] on div "Communication preferences" at bounding box center [559, 429] width 573 height 37
click at [273, 407] on input "d. Communication preferences" at bounding box center [273, 400] width 0 height 11
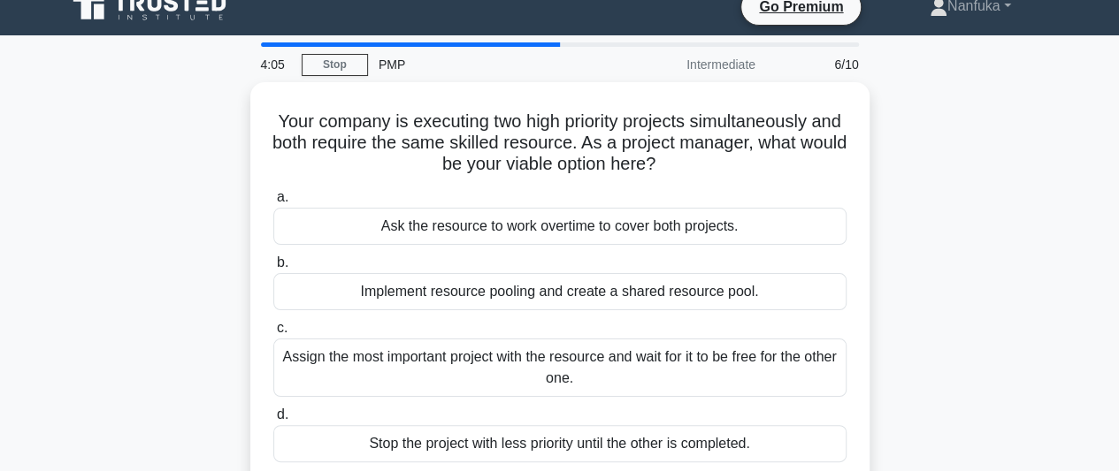
scroll to position [21, 0]
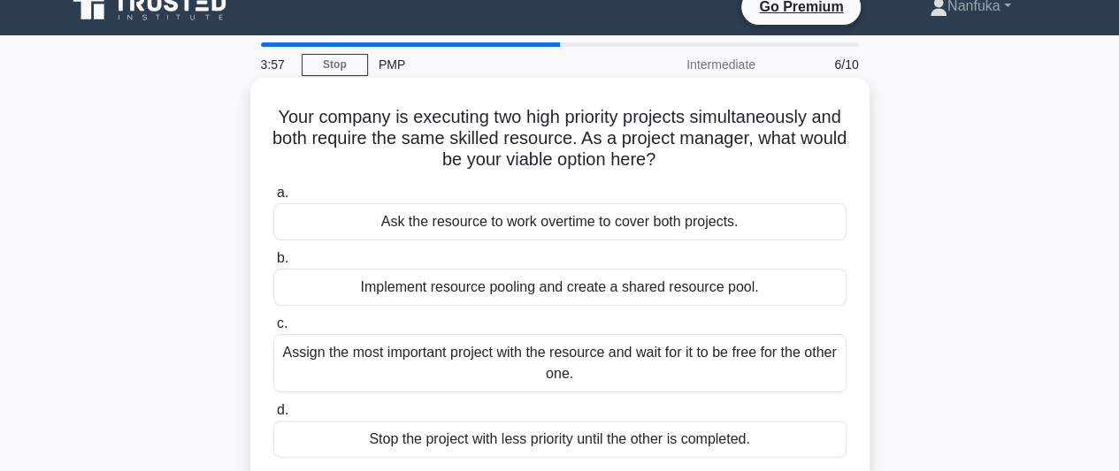
click at [689, 377] on div "Assign the most important project with the resource and wait for it to be free …" at bounding box center [559, 363] width 573 height 58
click at [273, 330] on input "c. Assign the most important project with the resource and wait for it to be fr…" at bounding box center [273, 323] width 0 height 11
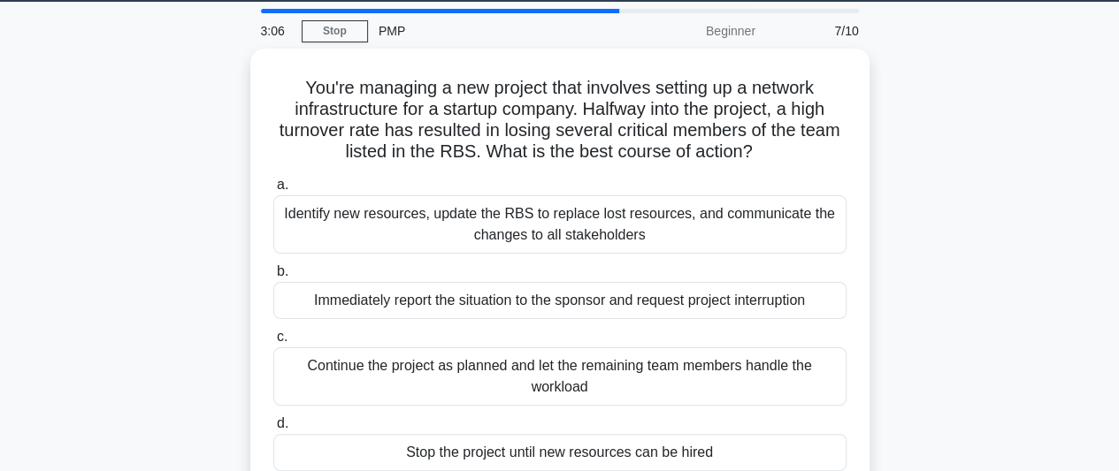
scroll to position [50, 0]
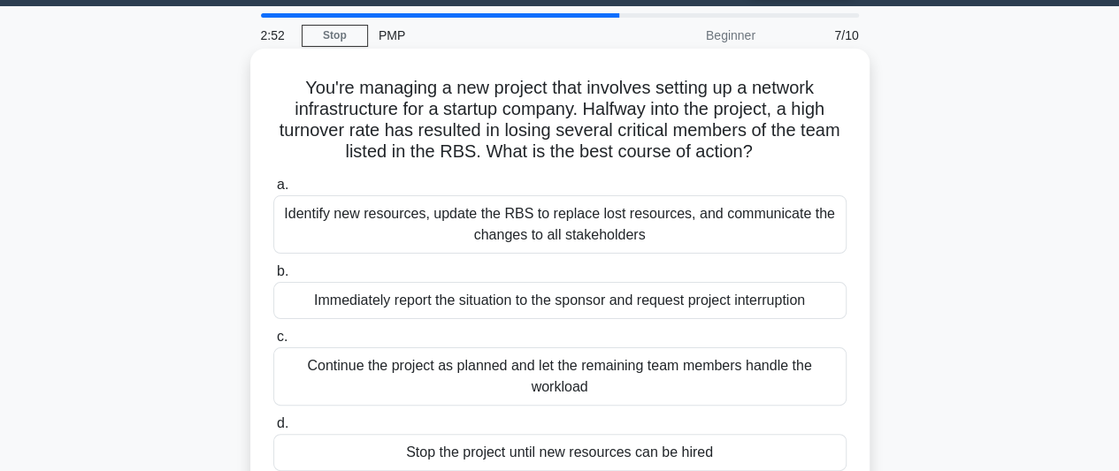
click at [637, 310] on div "Immediately report the situation to the sponsor and request project interruption" at bounding box center [559, 300] width 573 height 37
click at [273, 278] on input "b. Immediately report the situation to the sponsor and request project interrup…" at bounding box center [273, 271] width 0 height 11
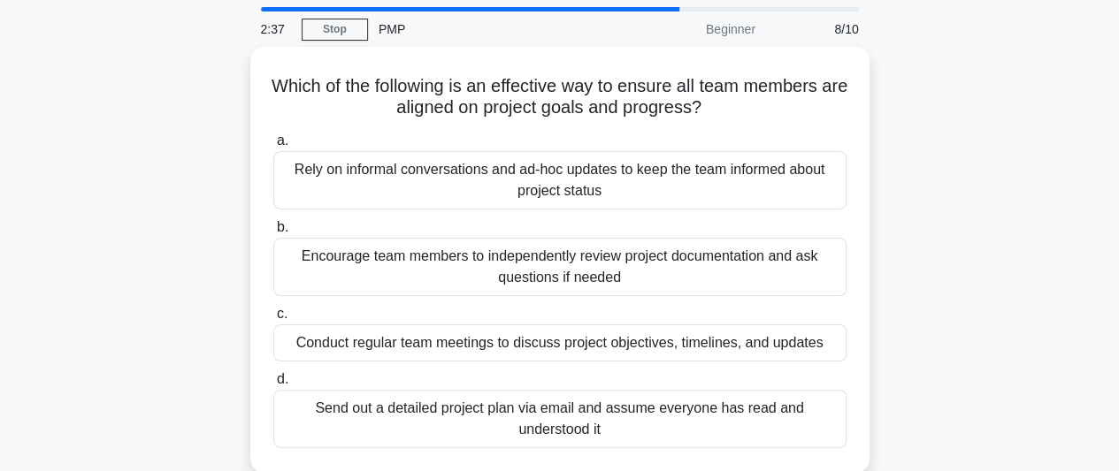
scroll to position [61, 0]
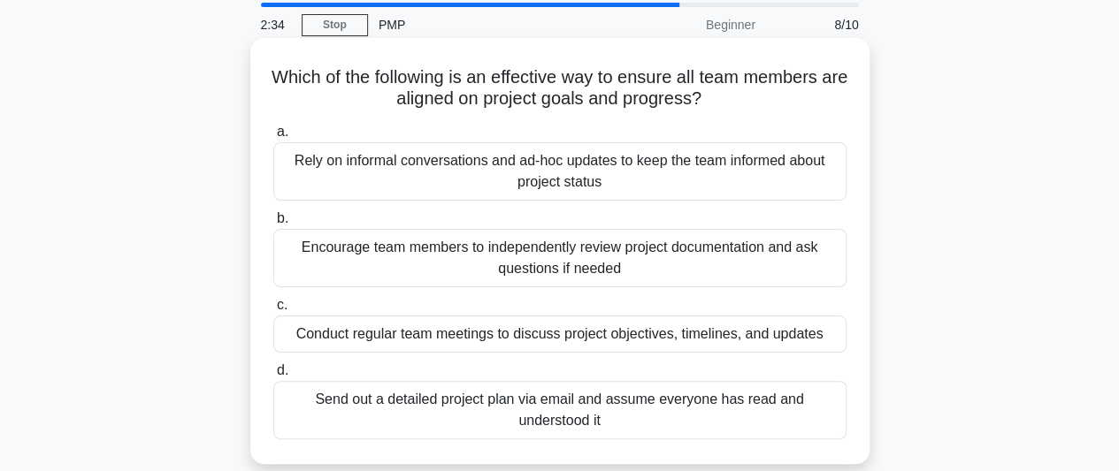
click at [630, 269] on div "Encourage team members to independently review project documentation and ask qu…" at bounding box center [559, 258] width 573 height 58
click at [273, 225] on input "b. Encourage team members to independently review project documentation and ask…" at bounding box center [273, 218] width 0 height 11
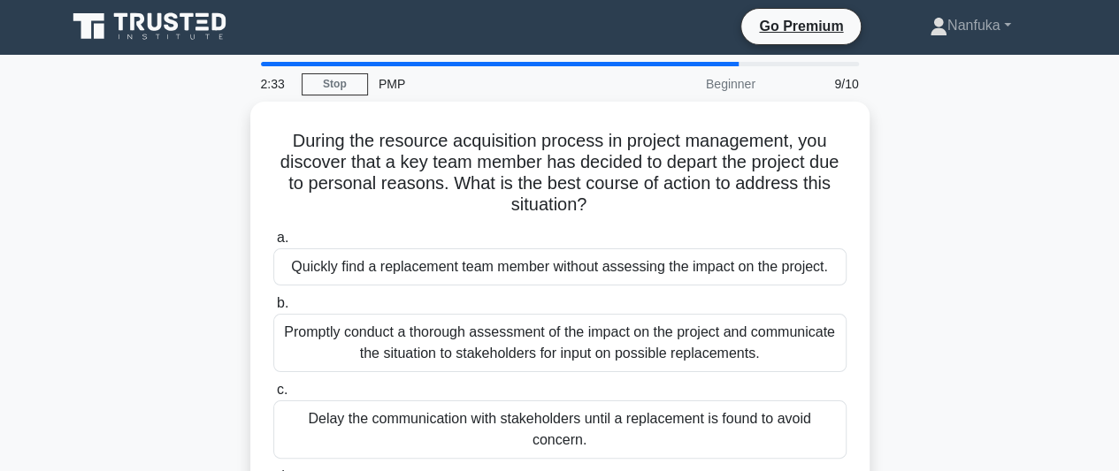
scroll to position [0, 0]
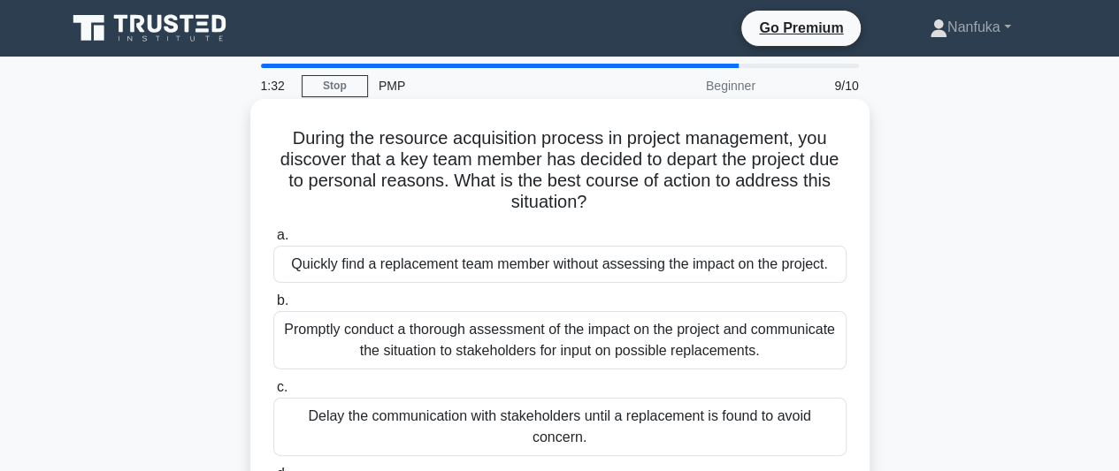
click at [784, 277] on div "Quickly find a replacement team member without assessing the impact on the proj…" at bounding box center [559, 264] width 573 height 37
click at [273, 241] on input "a. Quickly find a replacement team member without assessing the impact on the p…" at bounding box center [273, 235] width 0 height 11
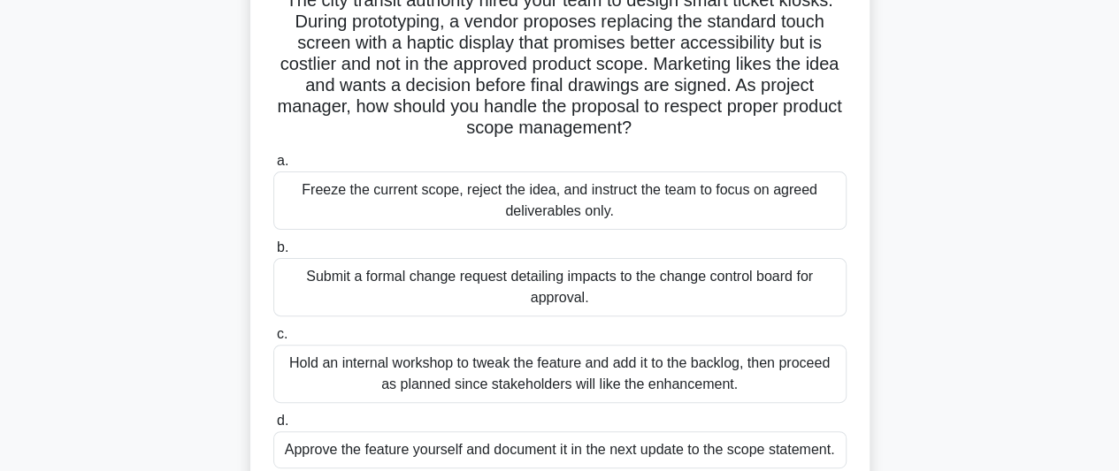
scroll to position [142, 0]
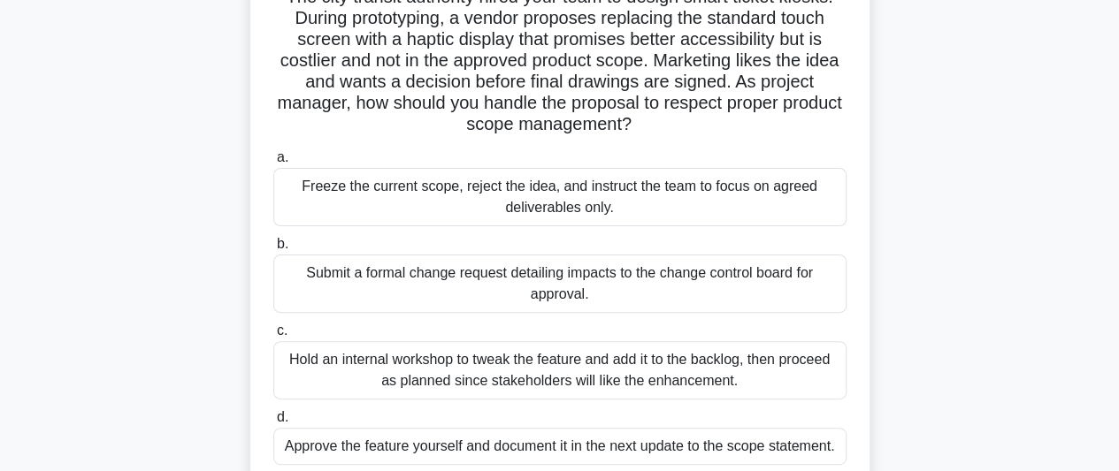
click at [660, 453] on div "Approve the feature yourself and document it in the next update to the scope st…" at bounding box center [559, 446] width 573 height 37
click at [273, 424] on input "d. Approve the feature yourself and document it in the next update to the scope…" at bounding box center [273, 417] width 0 height 11
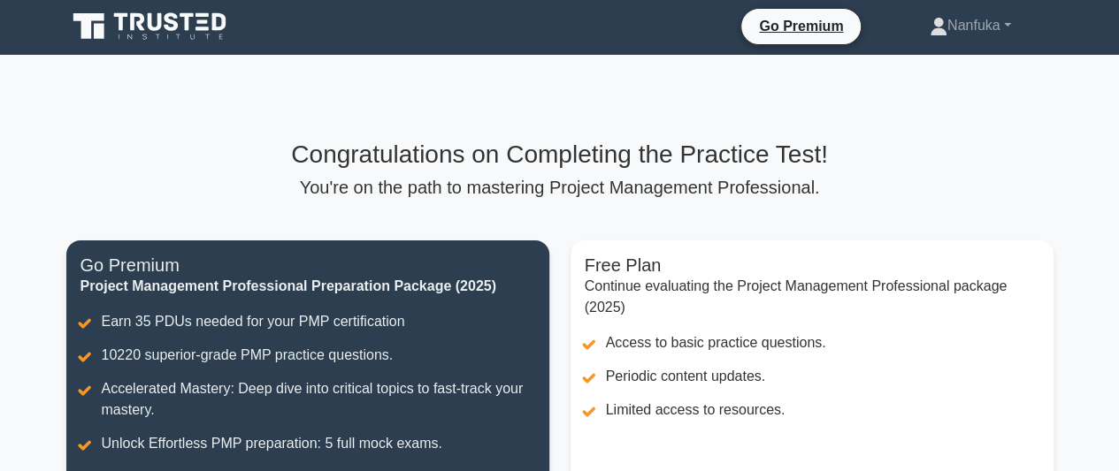
scroll to position [1, 0]
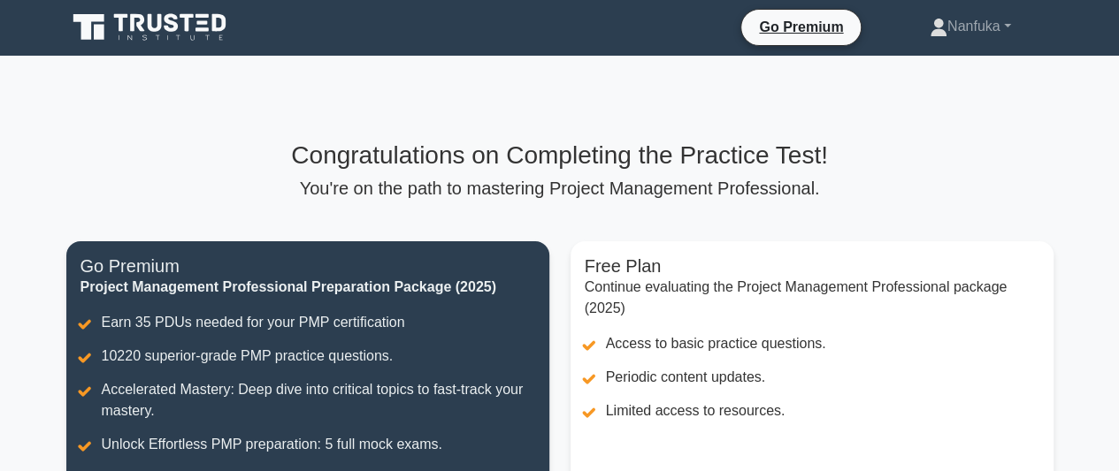
click at [796, 165] on h3 "Congratulations on Completing the Practice Test!" at bounding box center [559, 156] width 987 height 30
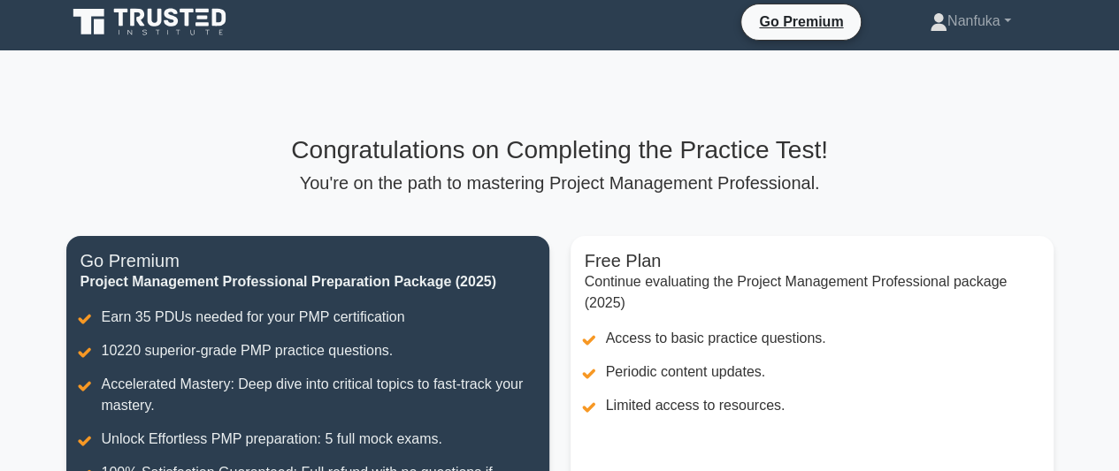
scroll to position [0, 0]
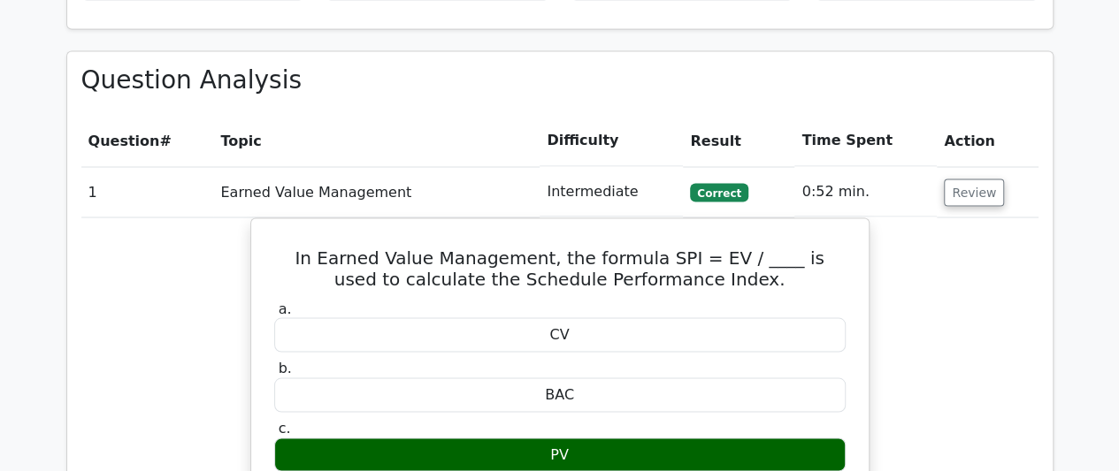
scroll to position [1516, 0]
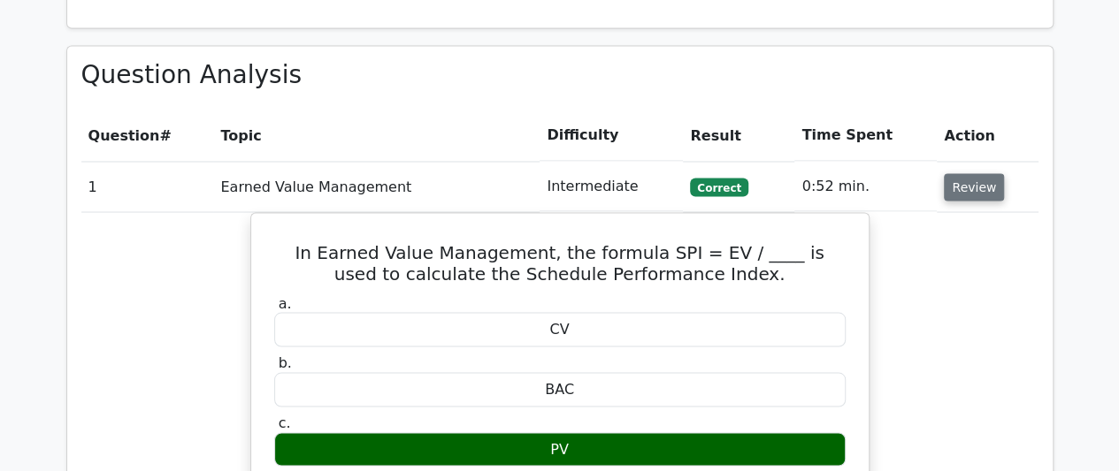
click at [967, 173] on button "Review" at bounding box center [974, 186] width 60 height 27
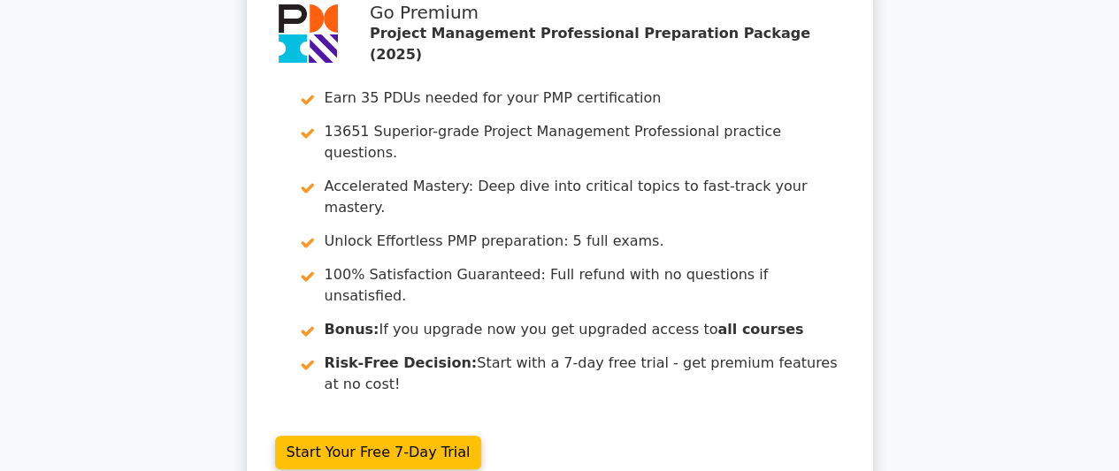
scroll to position [0, 0]
